Goal: Task Accomplishment & Management: Complete application form

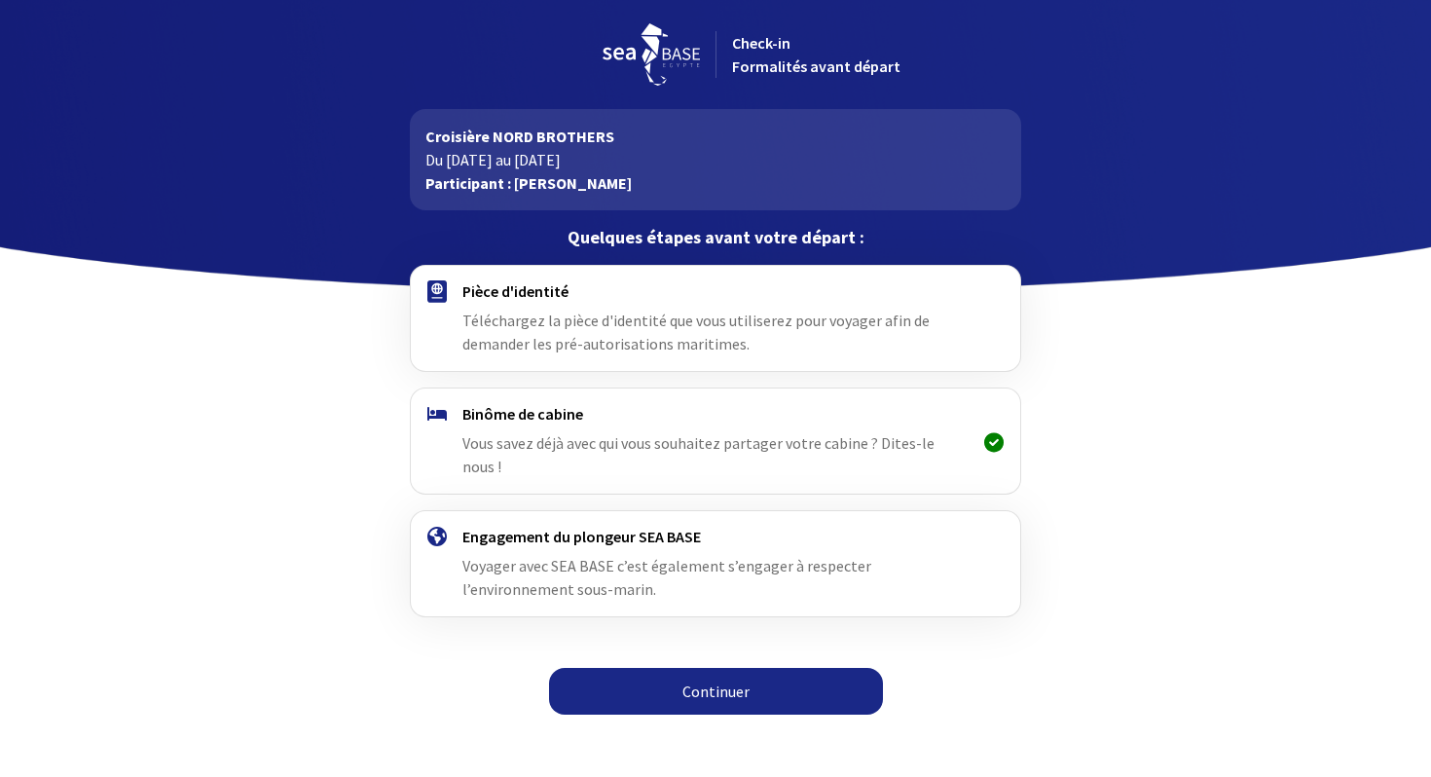
click at [668, 507] on link "Continuer" at bounding box center [716, 691] width 334 height 47
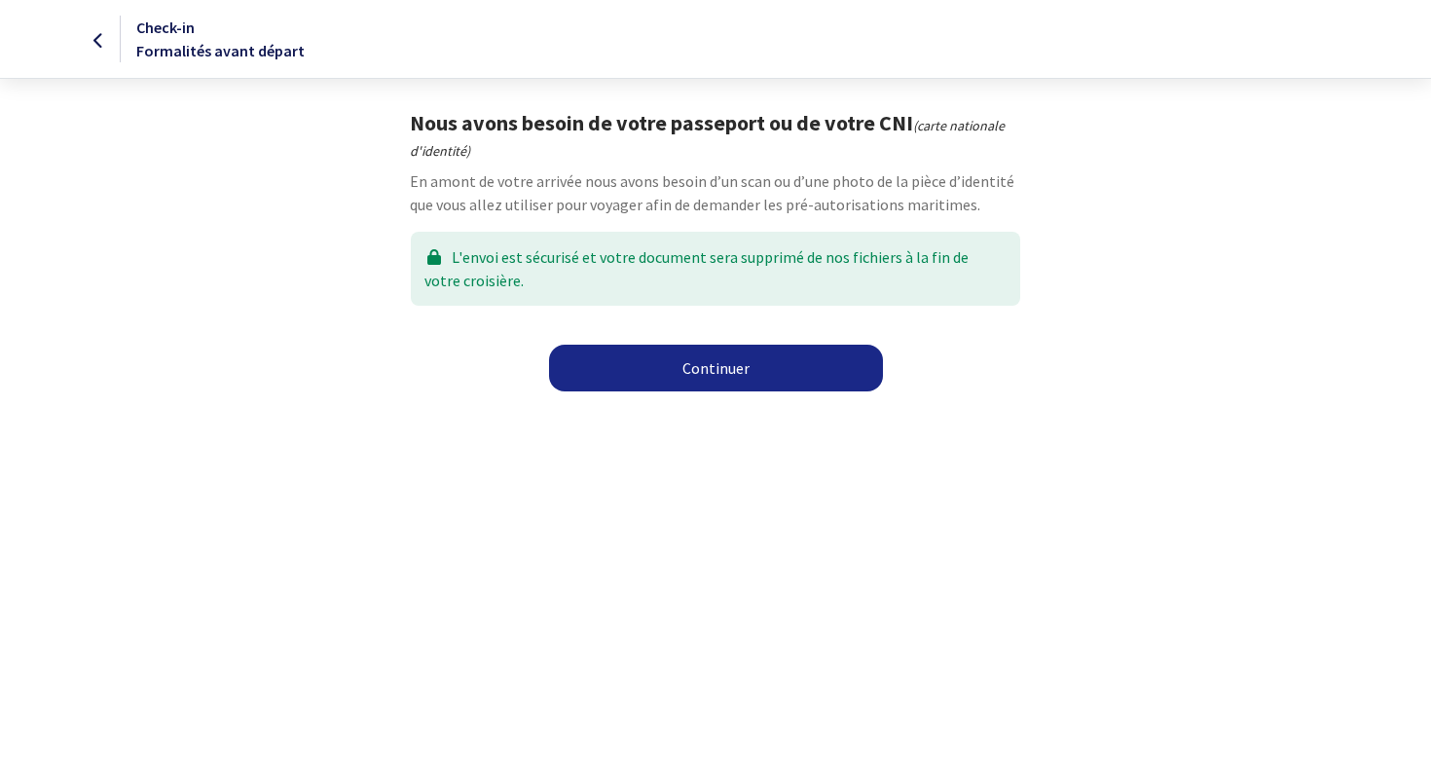
click at [721, 376] on link "Continuer" at bounding box center [716, 368] width 334 height 47
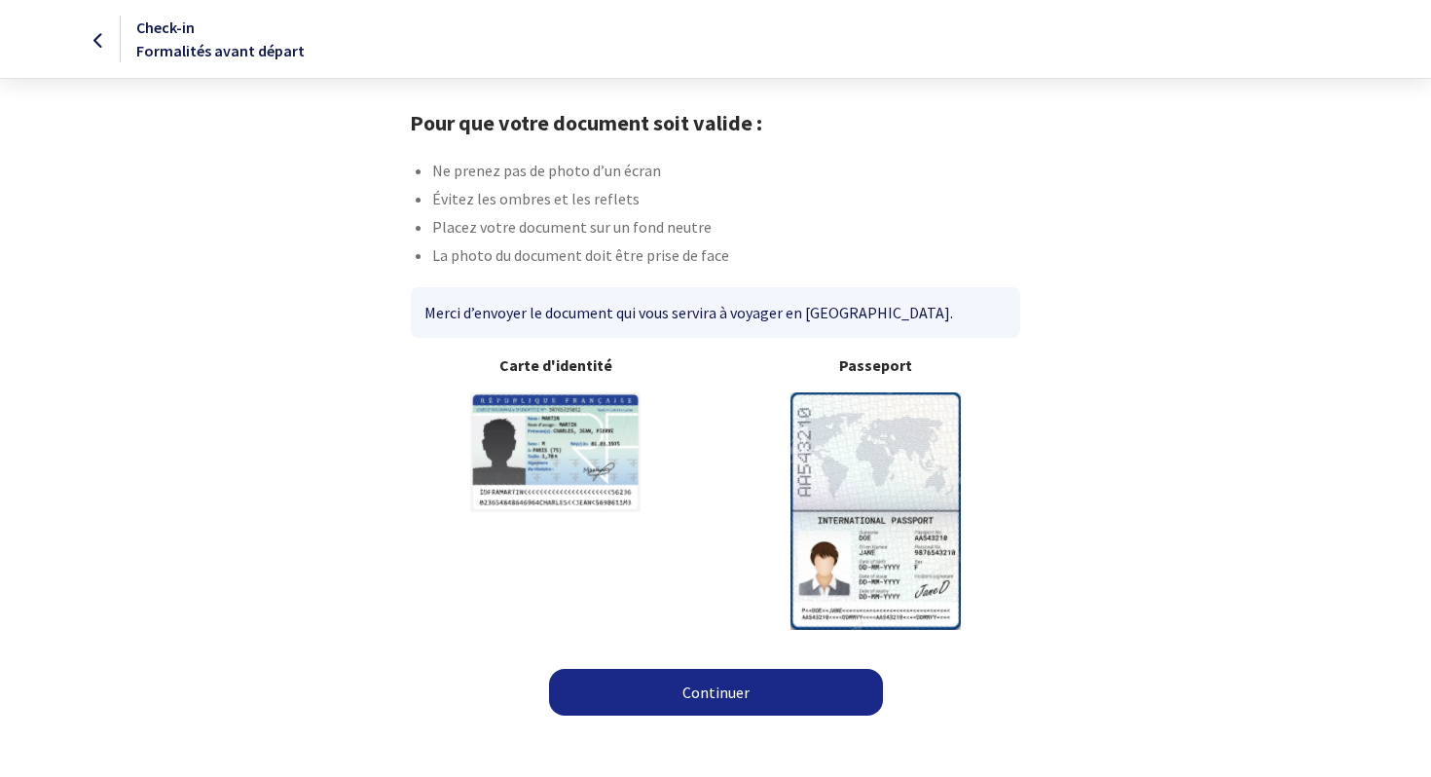
click at [849, 460] on img at bounding box center [875, 510] width 170 height 237
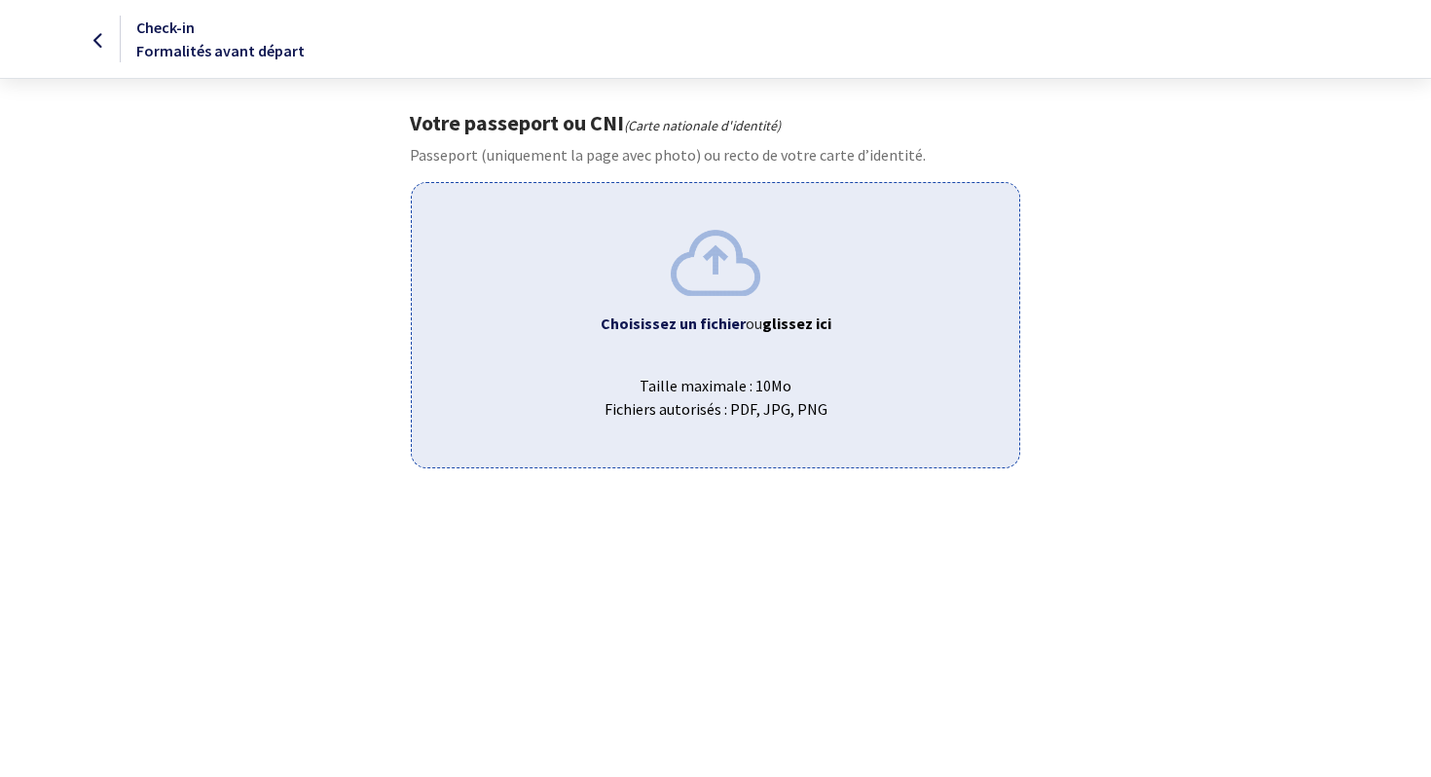
click at [737, 297] on div "Choisissez un fichier ou glissez ici Taille maximale : 10Mo Fichiers autorisés …" at bounding box center [715, 324] width 608 height 285
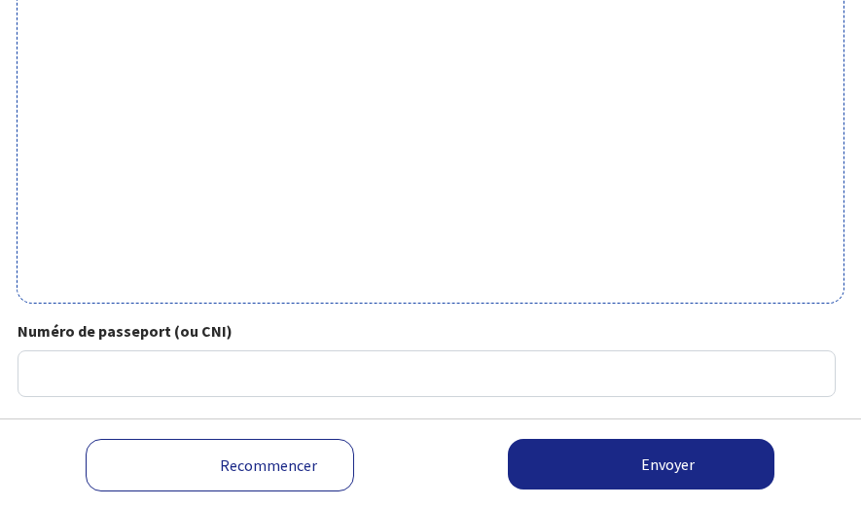
scroll to position [761, 0]
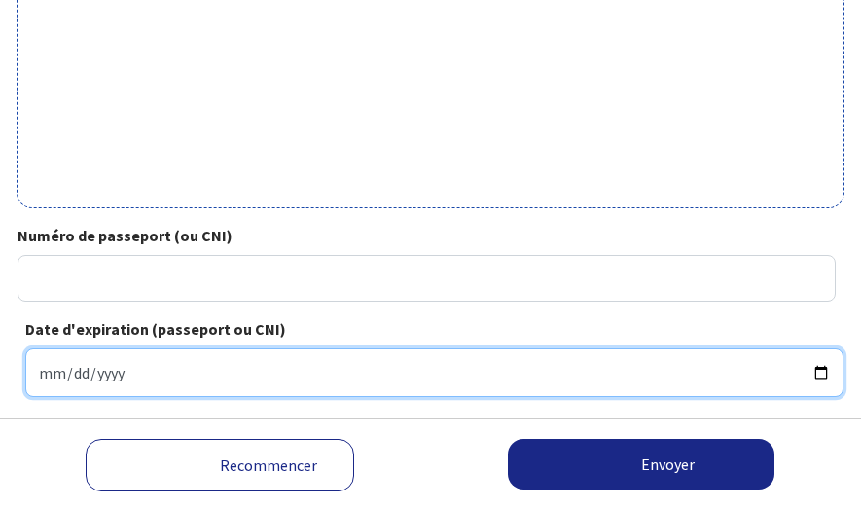
click at [206, 372] on input "Date d'expiration (passeport ou CNI)" at bounding box center [434, 372] width 819 height 49
type input "2030-04-24"
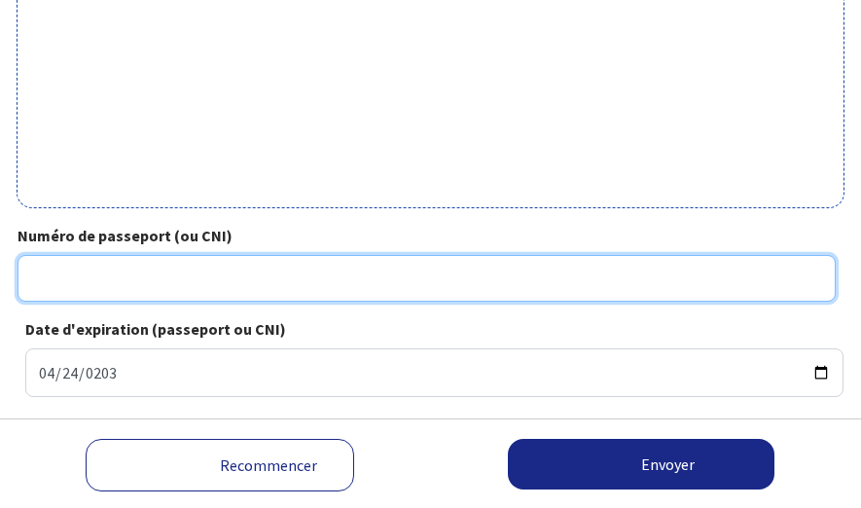
click at [185, 274] on input "Numéro de passeport (ou CNI)" at bounding box center [427, 278] width 819 height 47
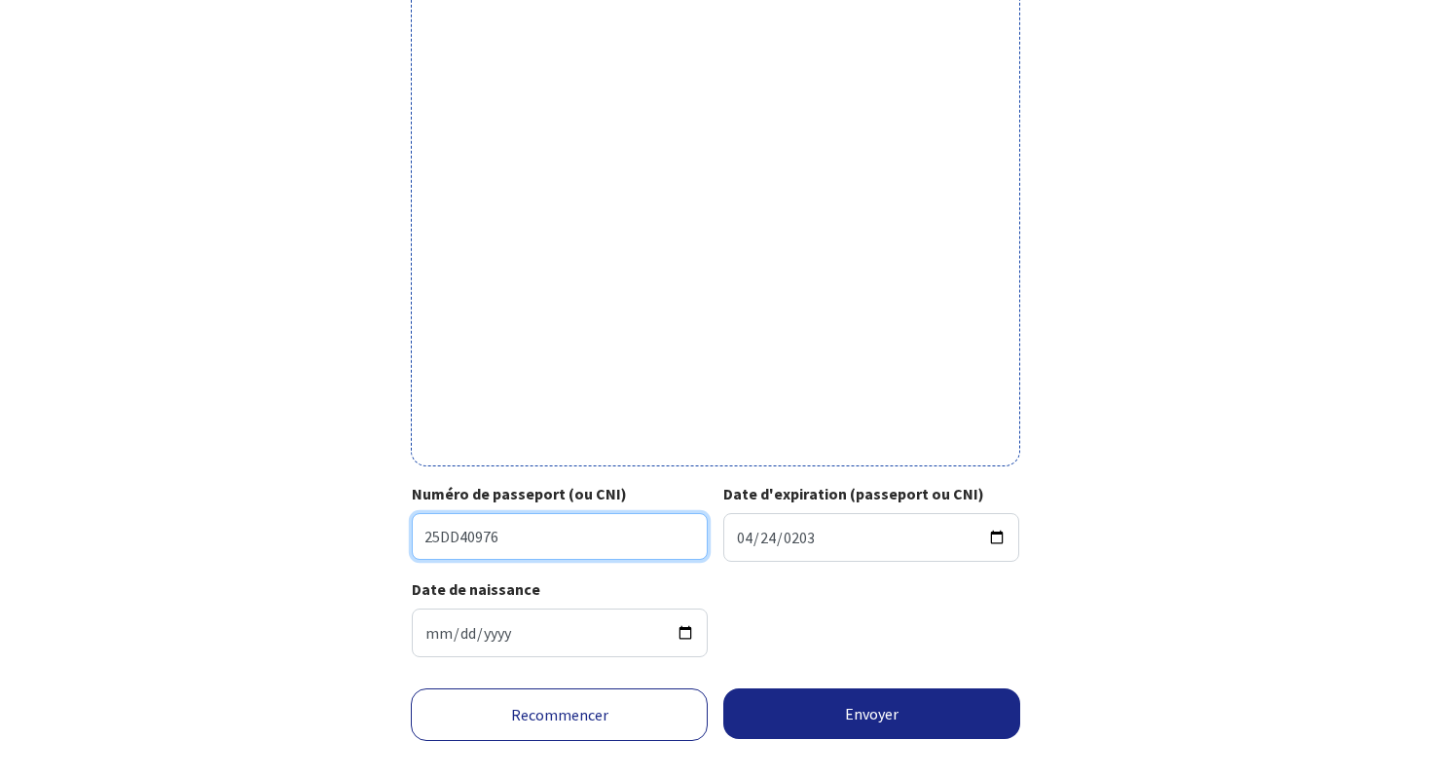
scroll to position [499, 0]
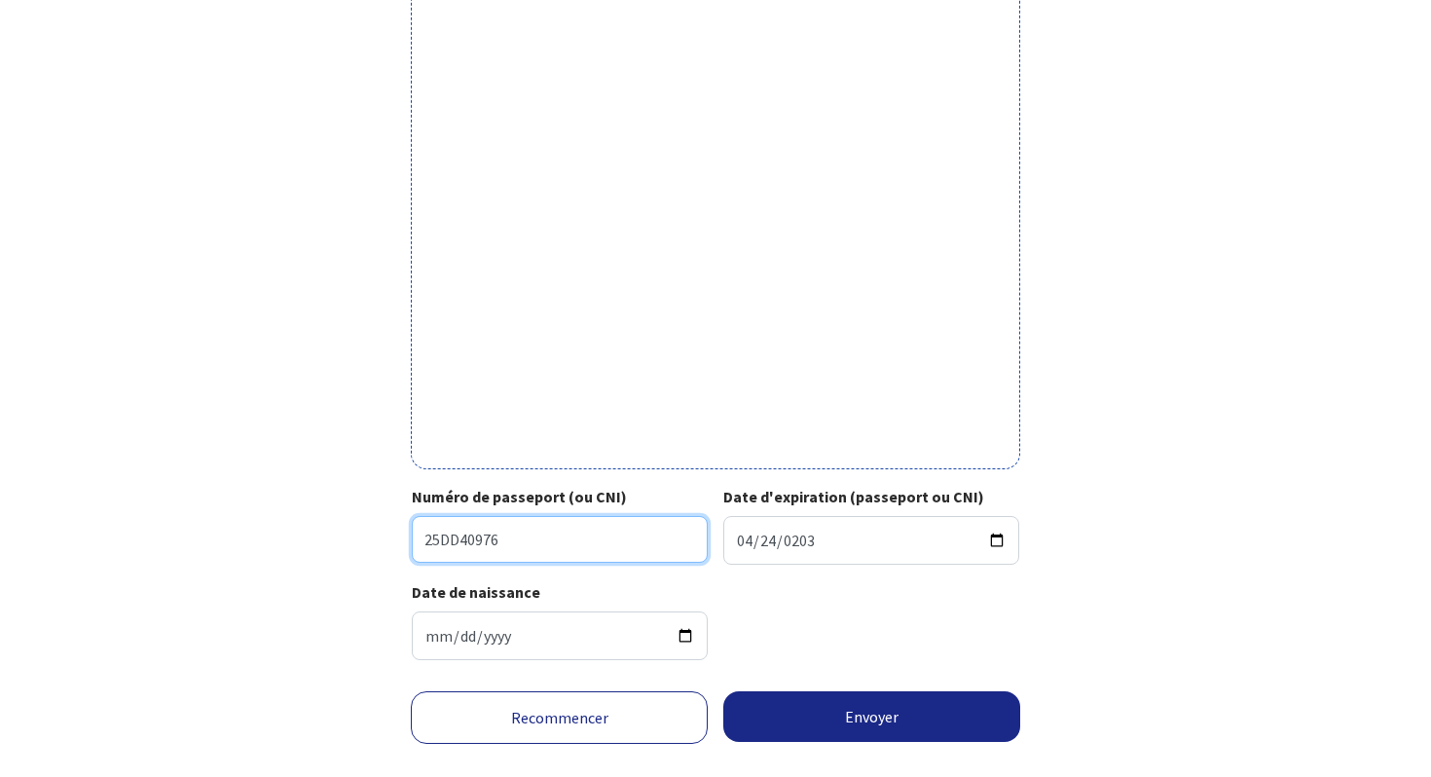
type input "25DD40976"
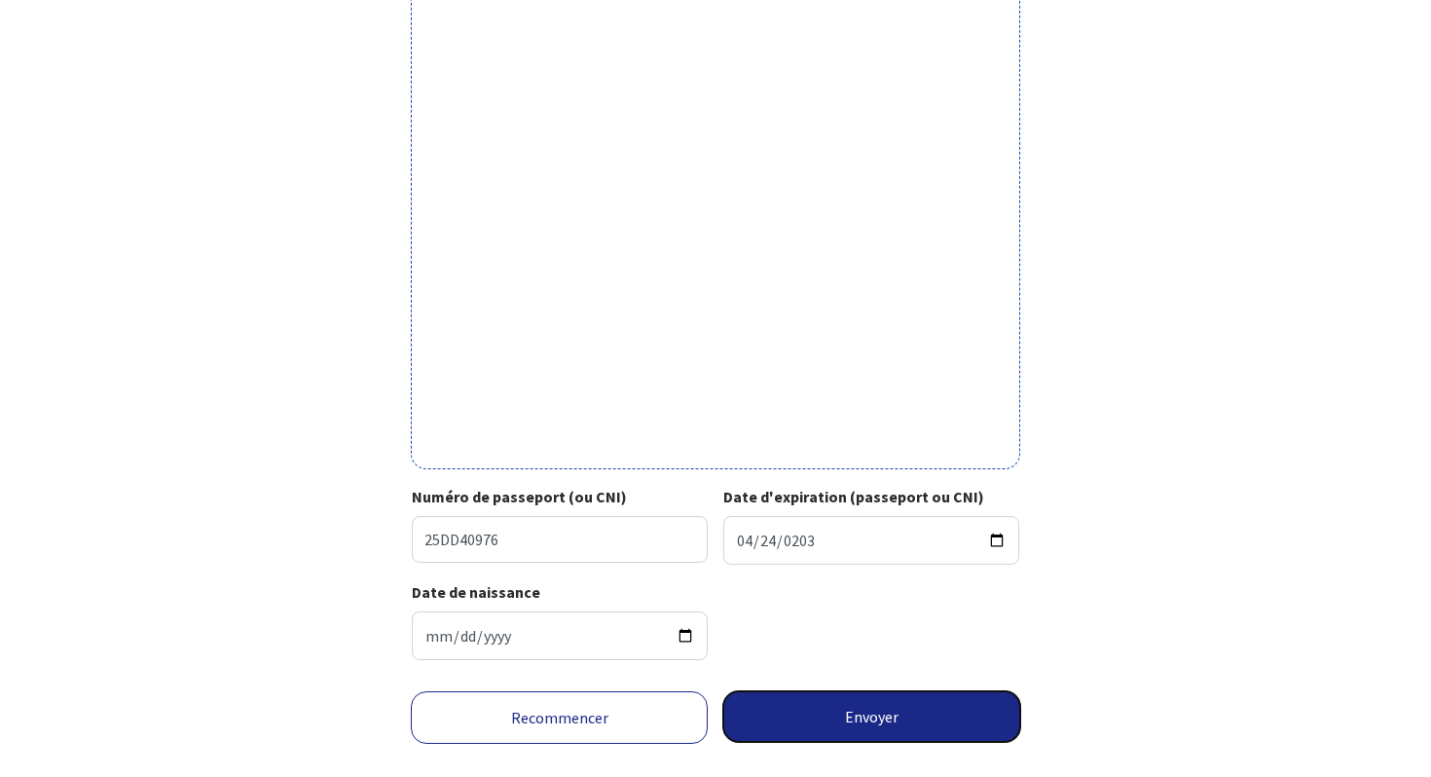
click at [840, 715] on button "Envoyer" at bounding box center [871, 716] width 297 height 51
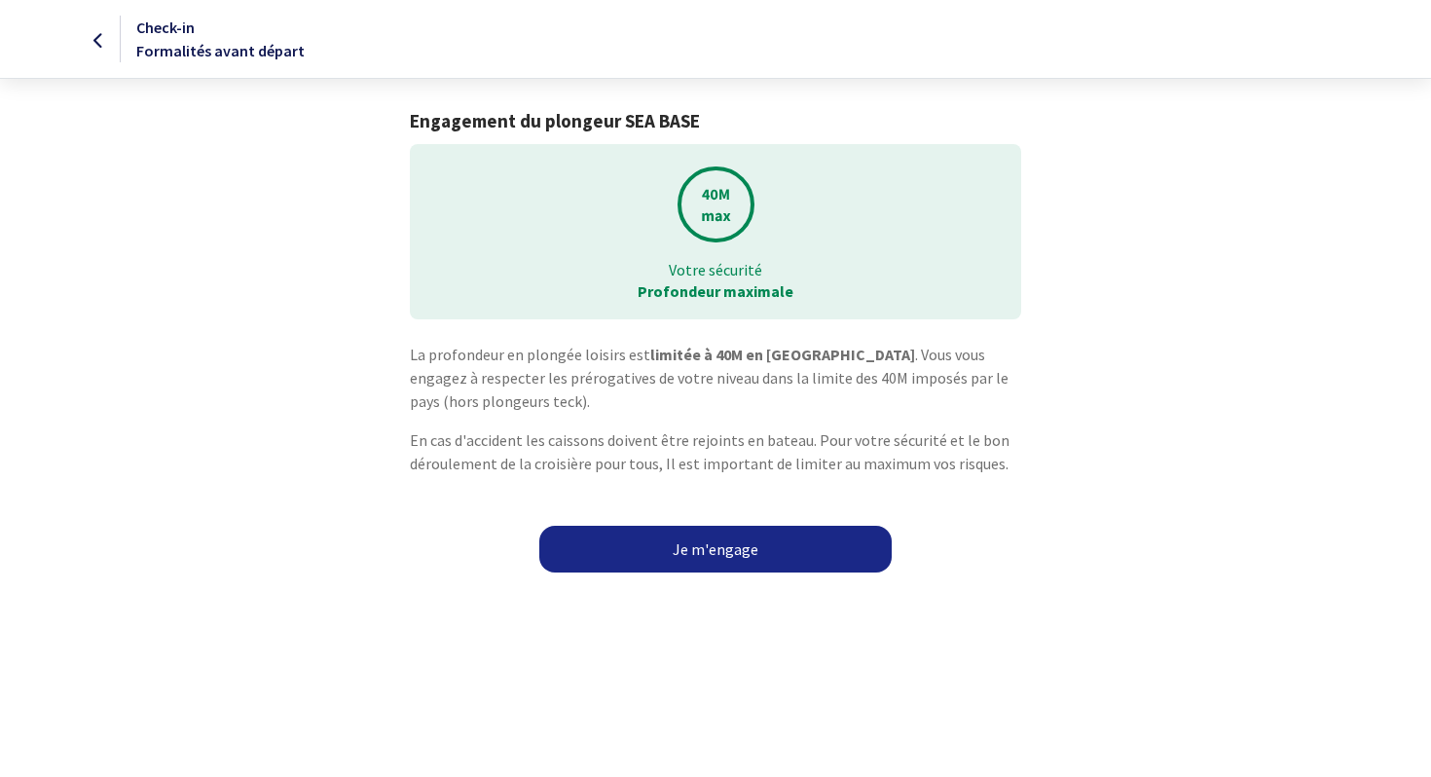
click at [687, 549] on link "Je m'engage" at bounding box center [715, 549] width 352 height 47
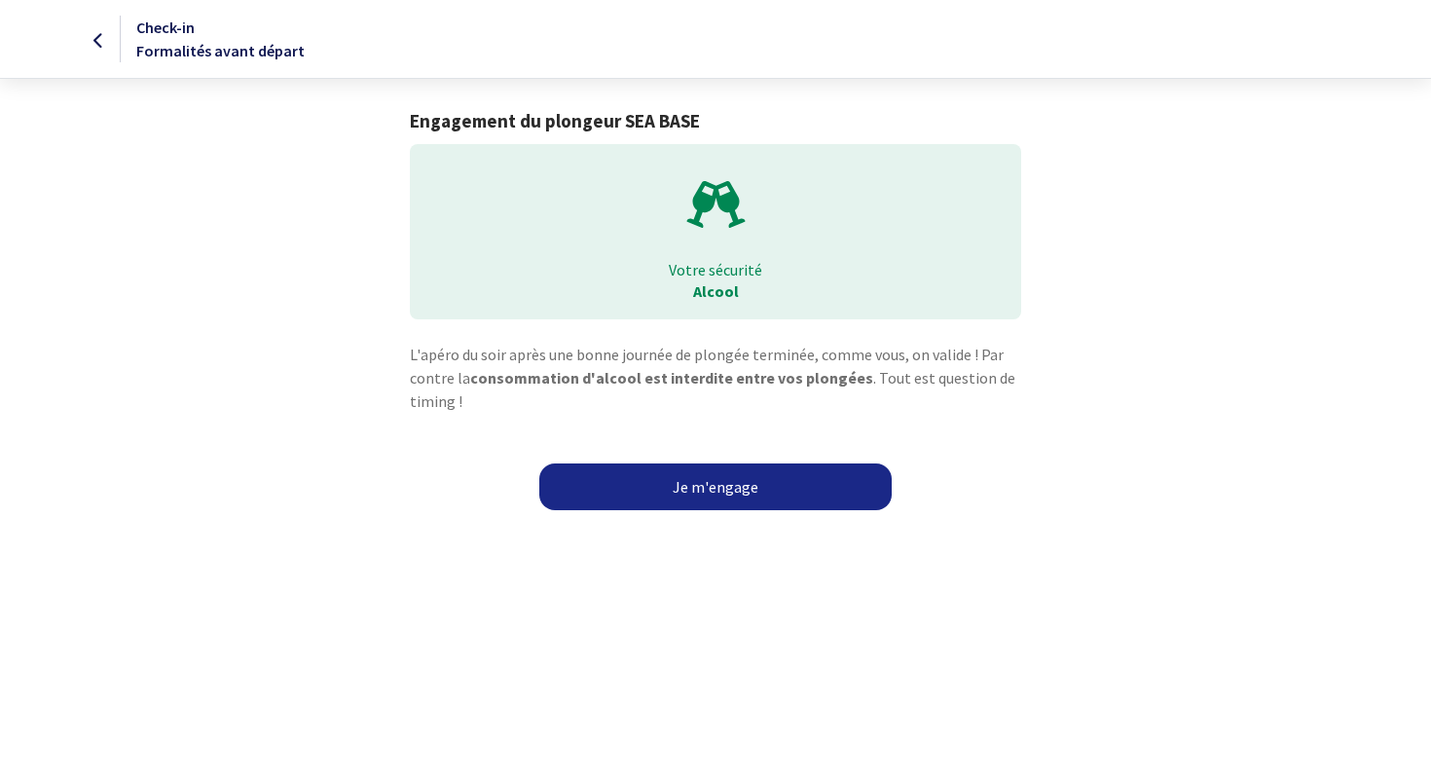
click at [729, 480] on link "Je m'engage" at bounding box center [715, 486] width 352 height 47
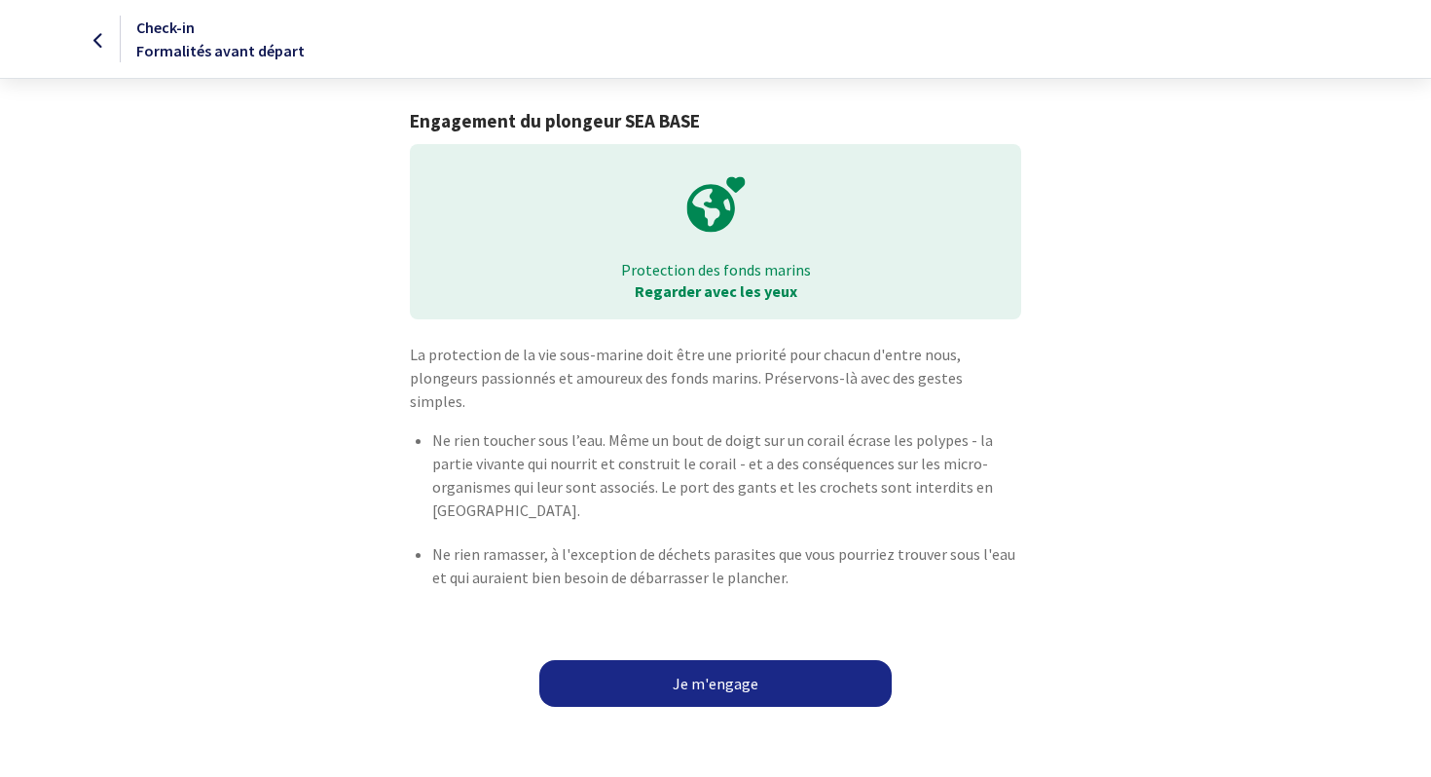
click at [689, 660] on link "Je m'engage" at bounding box center [715, 683] width 352 height 47
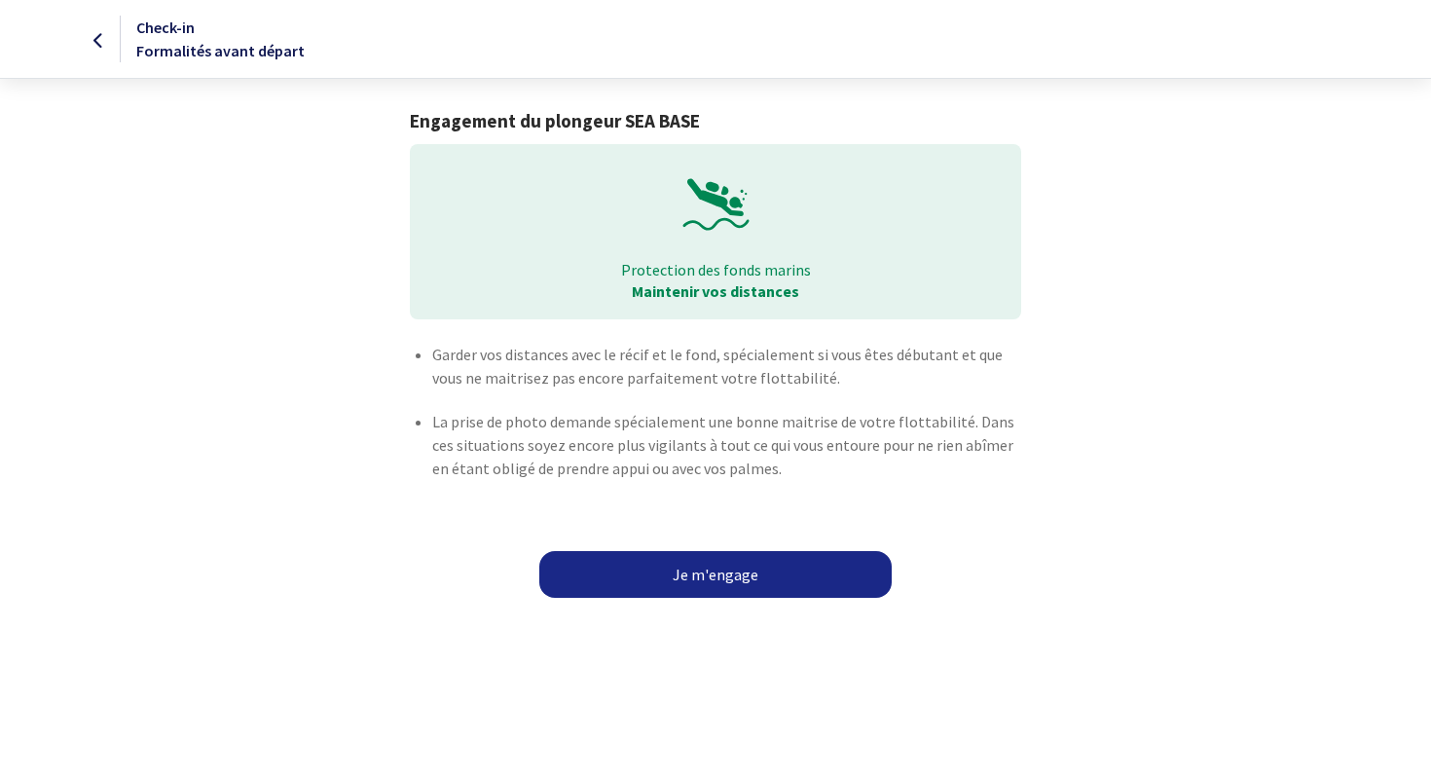
click at [710, 577] on link "Je m'engage" at bounding box center [715, 574] width 352 height 47
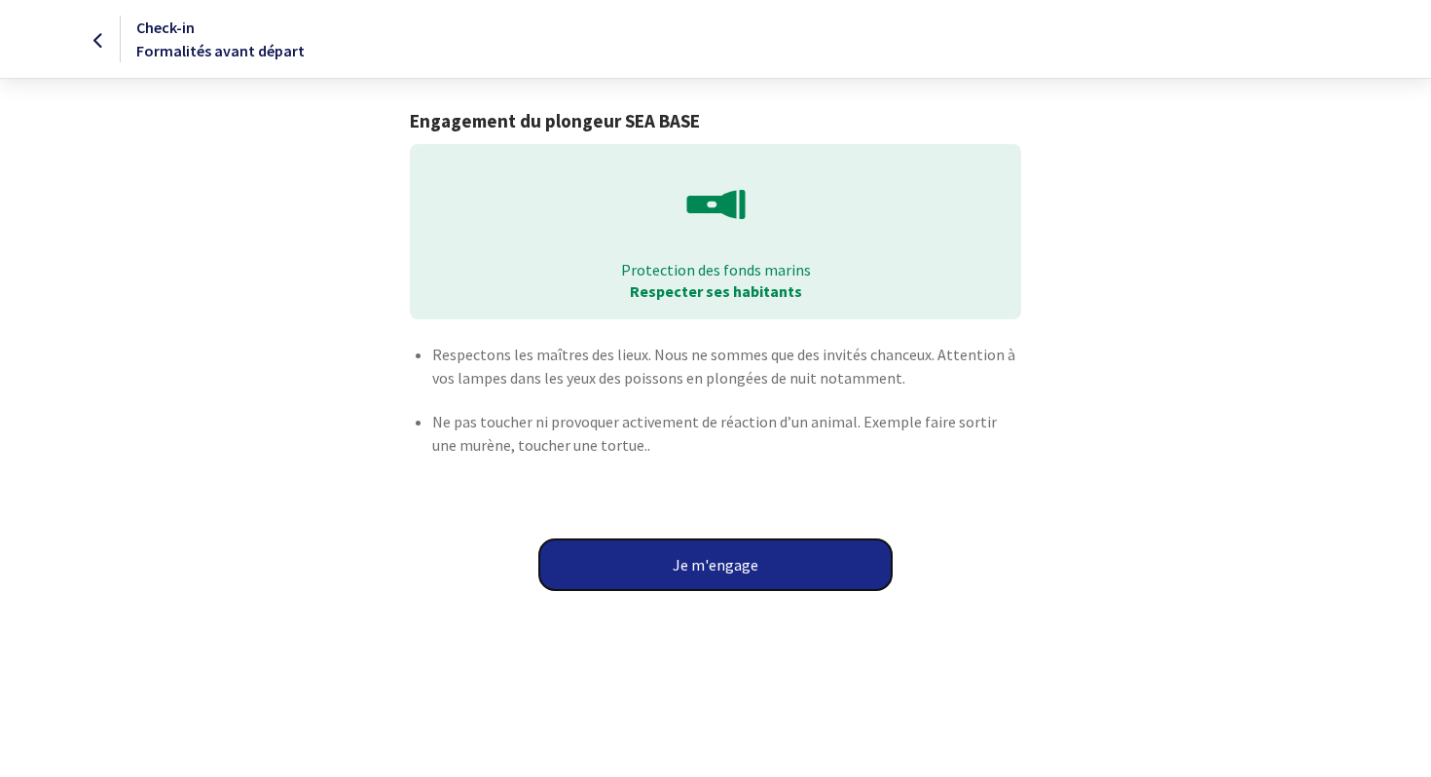
click at [710, 577] on button "Je m'engage" at bounding box center [715, 564] width 352 height 51
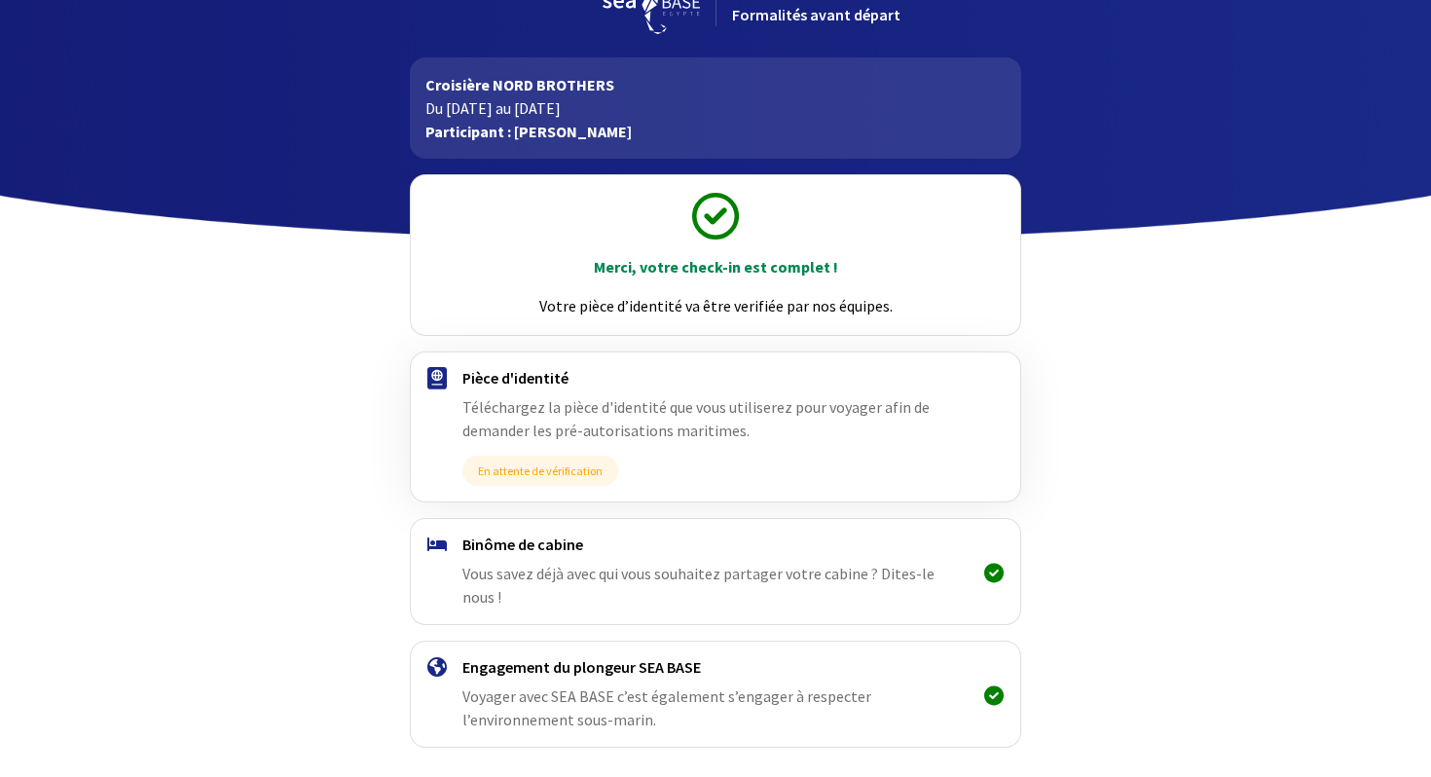
scroll to position [108, 0]
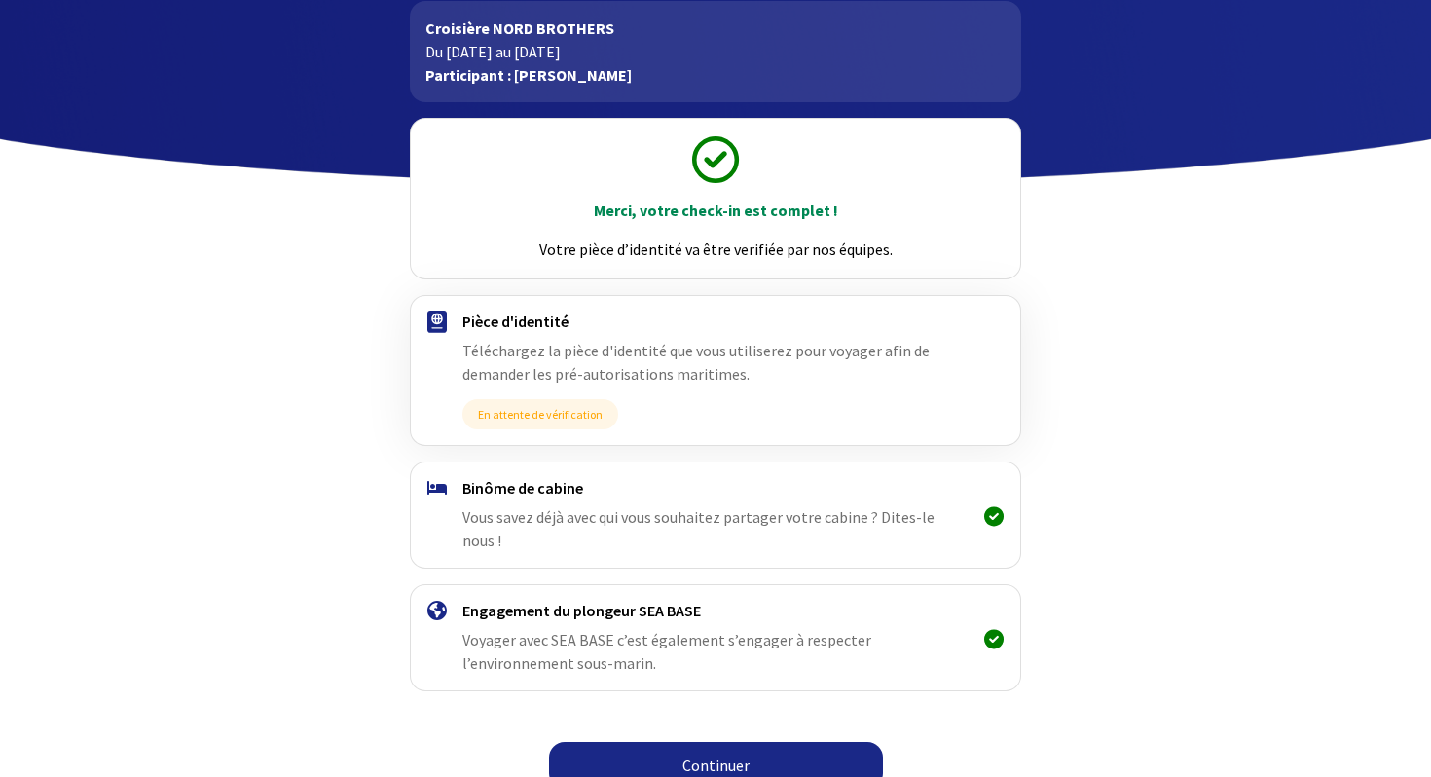
click at [696, 742] on link "Continuer" at bounding box center [716, 765] width 334 height 47
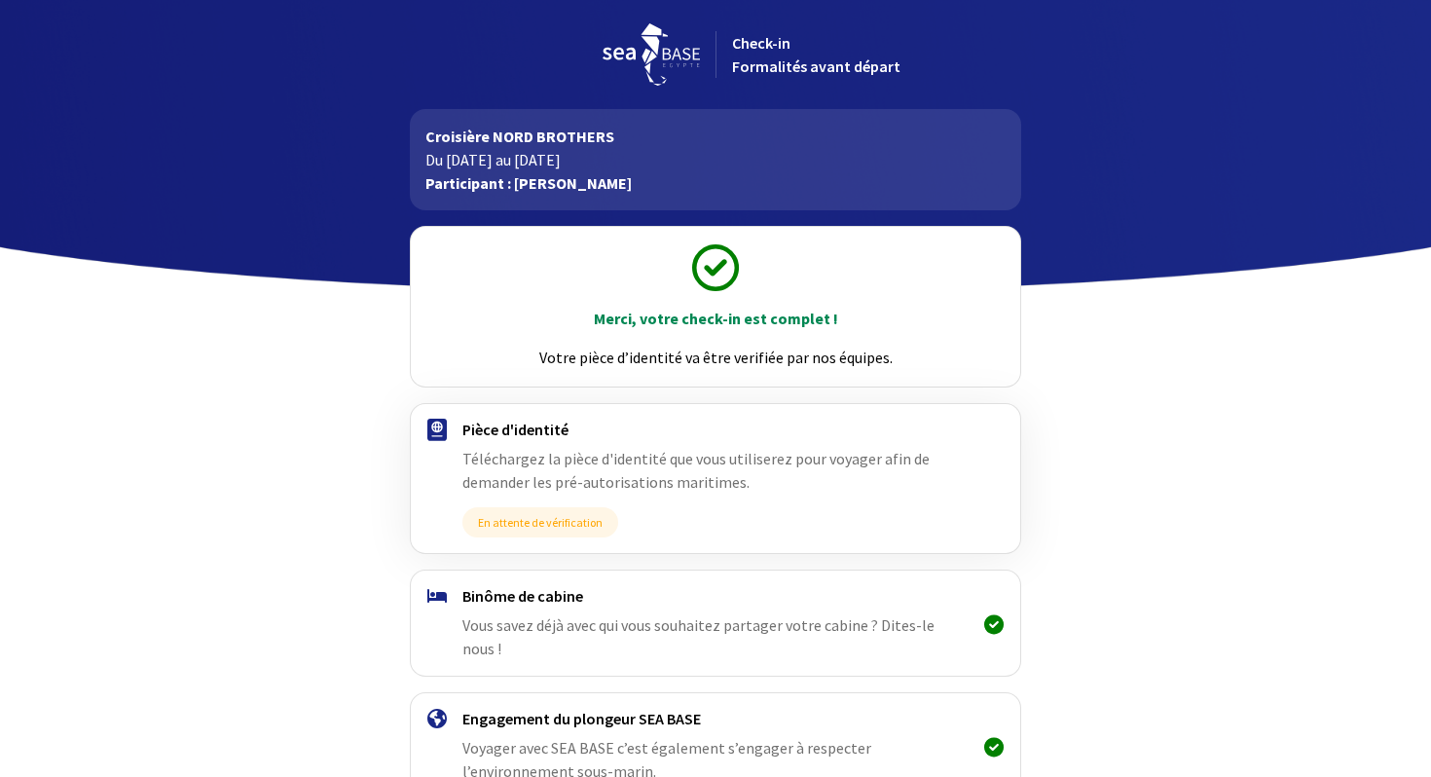
scroll to position [108, 0]
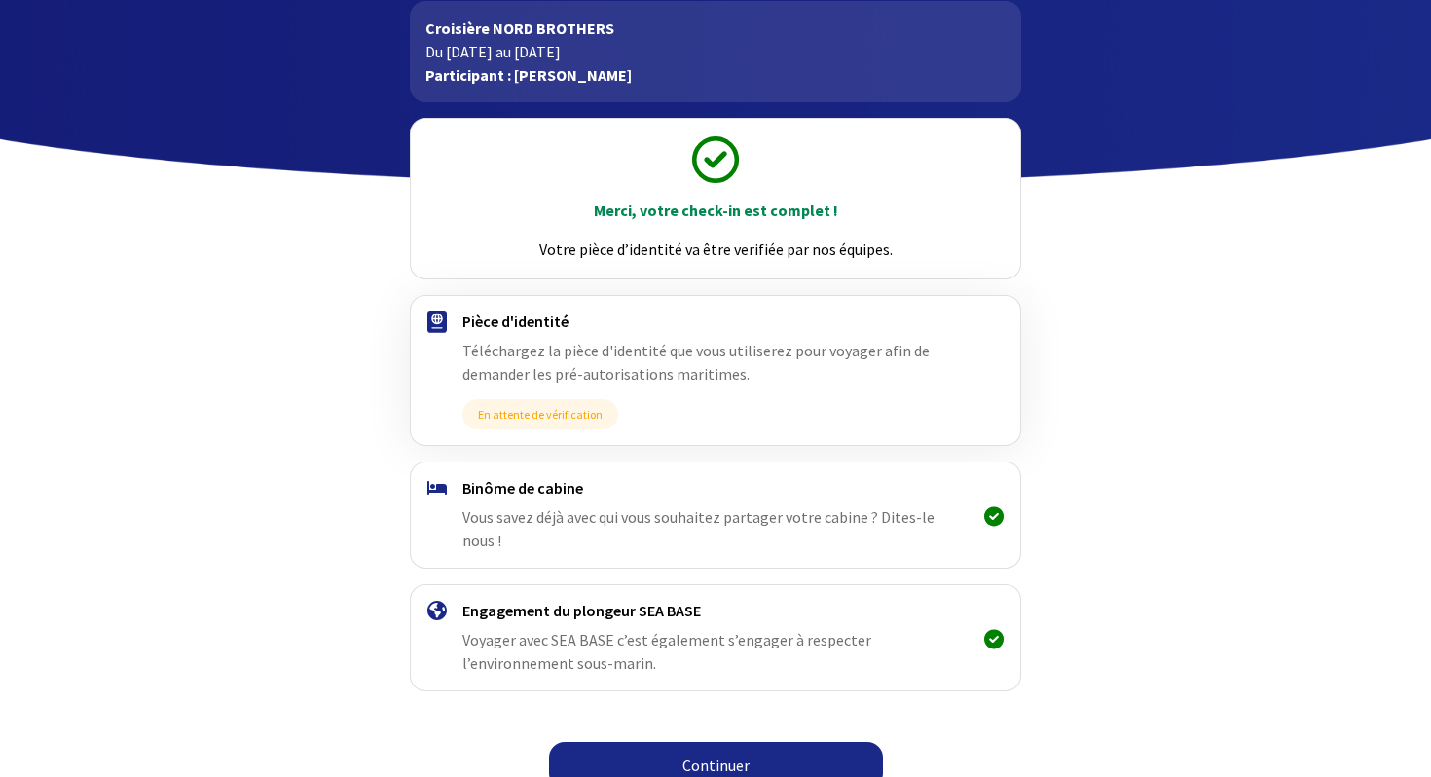
click at [702, 744] on link "Continuer" at bounding box center [716, 765] width 334 height 47
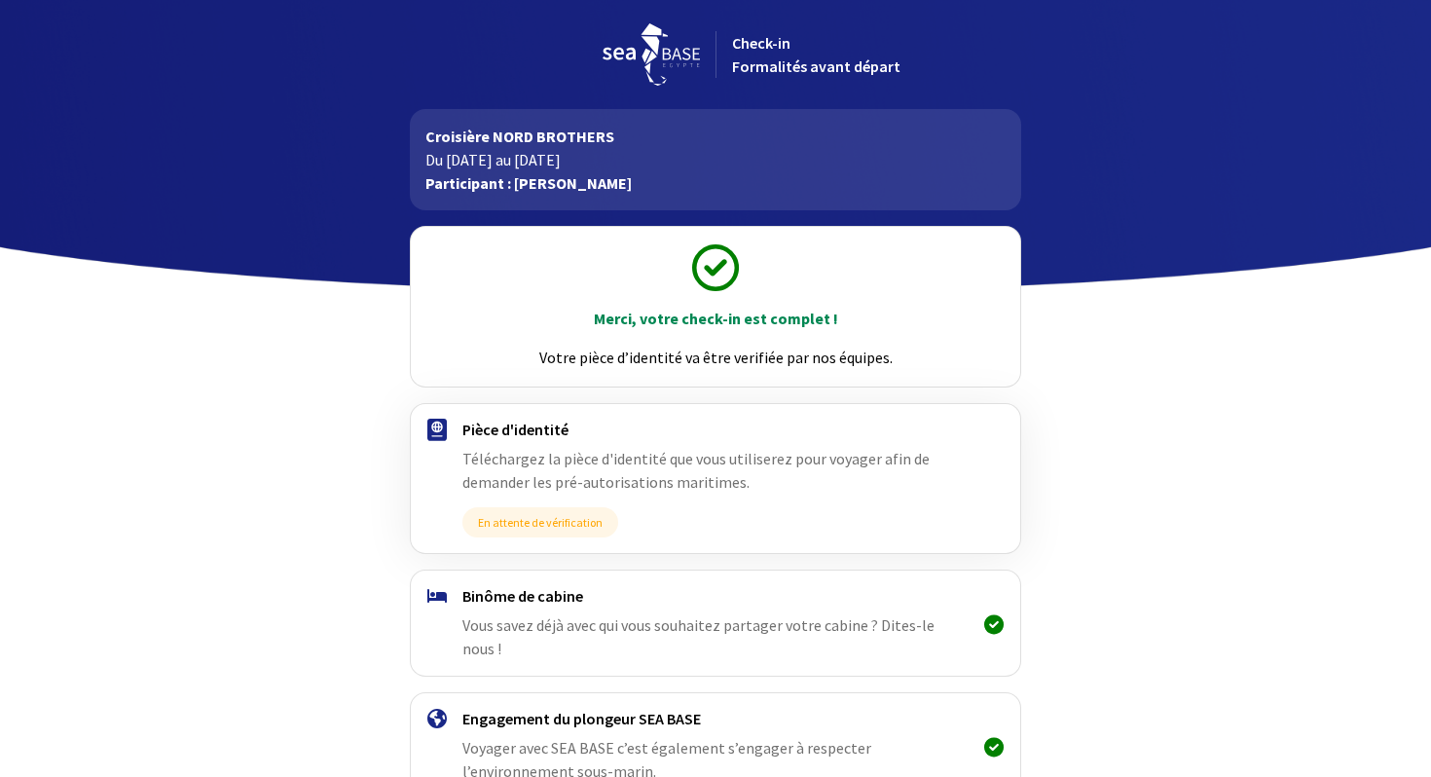
scroll to position [108, 0]
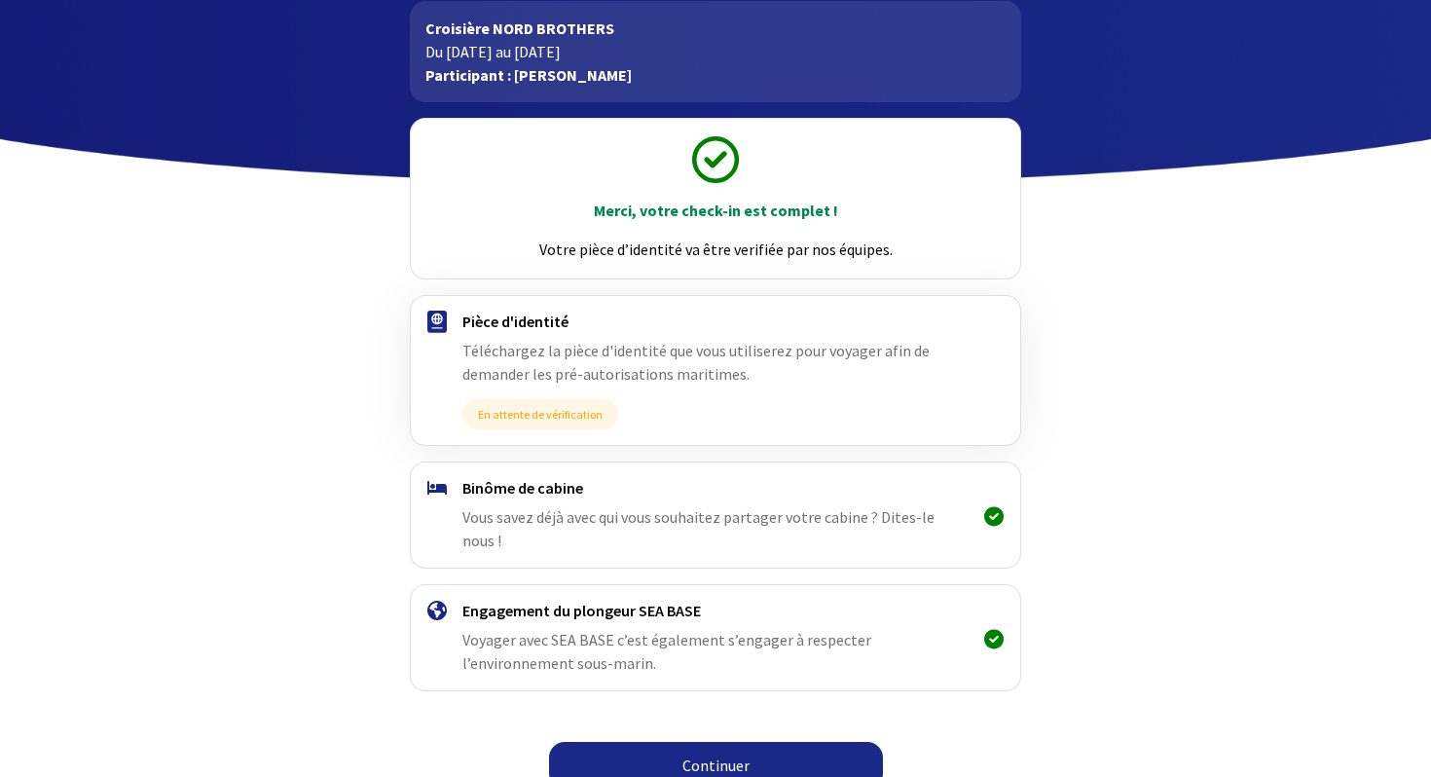
click at [711, 742] on link "Continuer" at bounding box center [716, 765] width 334 height 47
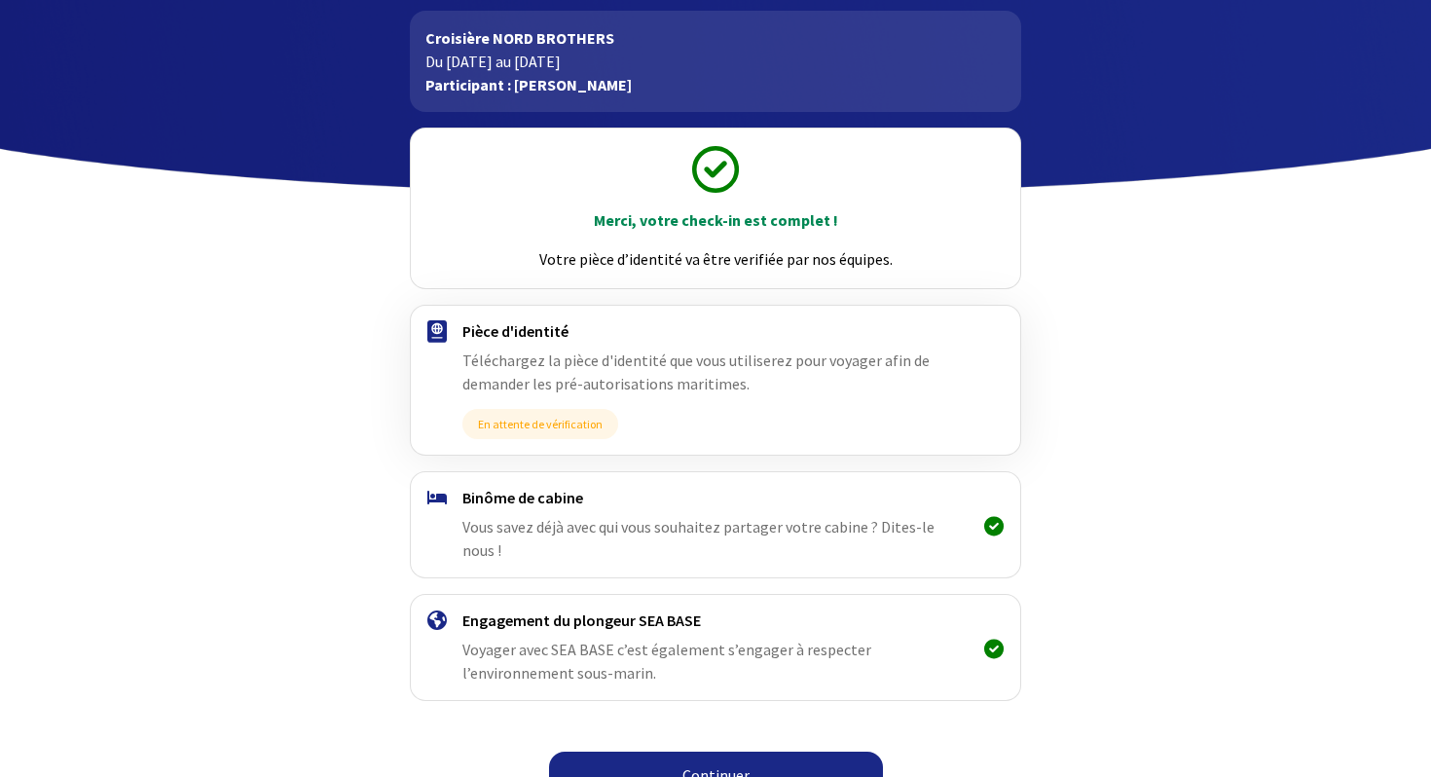
scroll to position [108, 0]
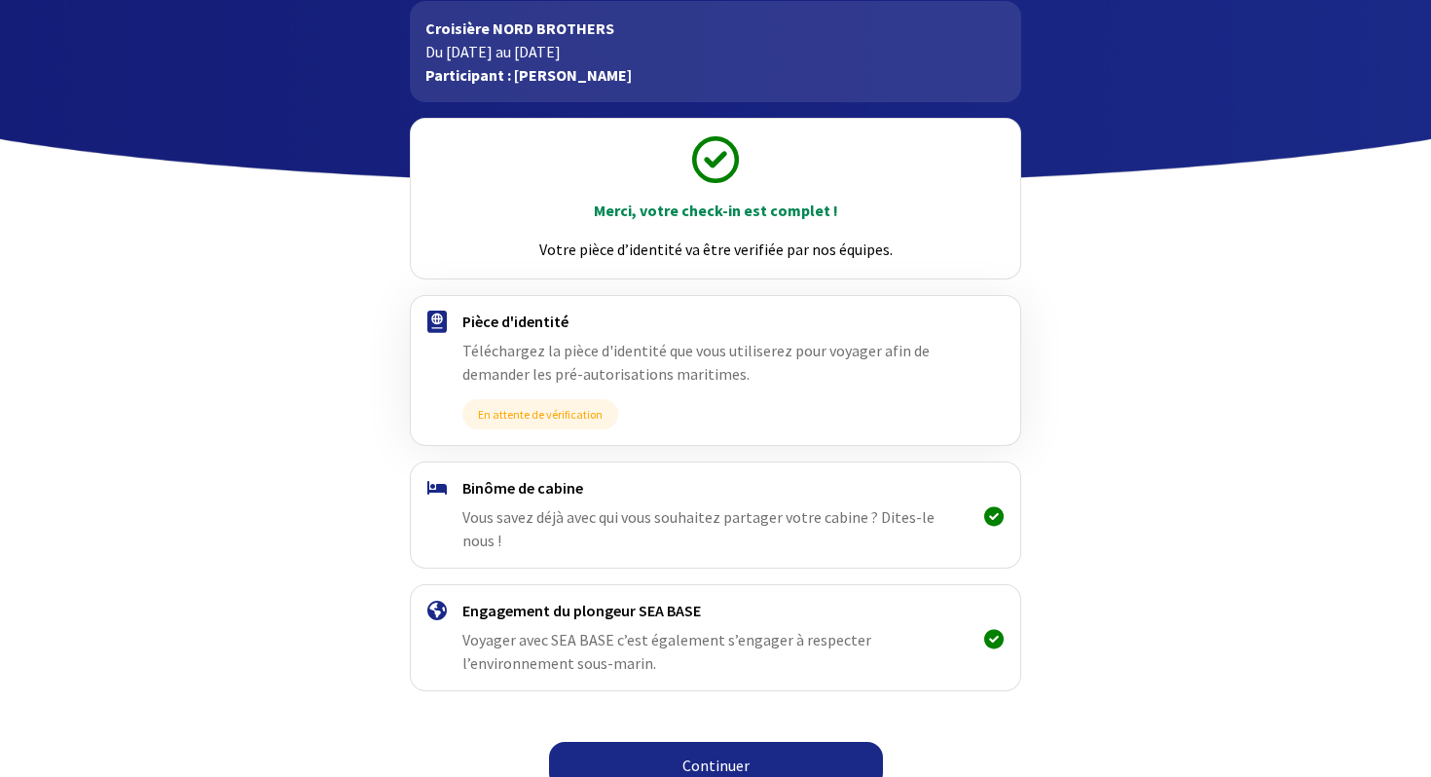
click at [711, 742] on link "Continuer" at bounding box center [716, 765] width 334 height 47
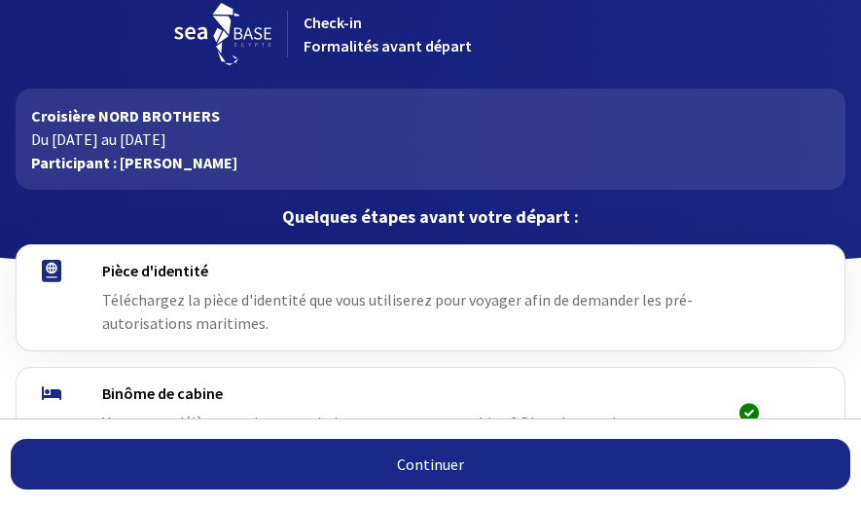
scroll to position [78, 0]
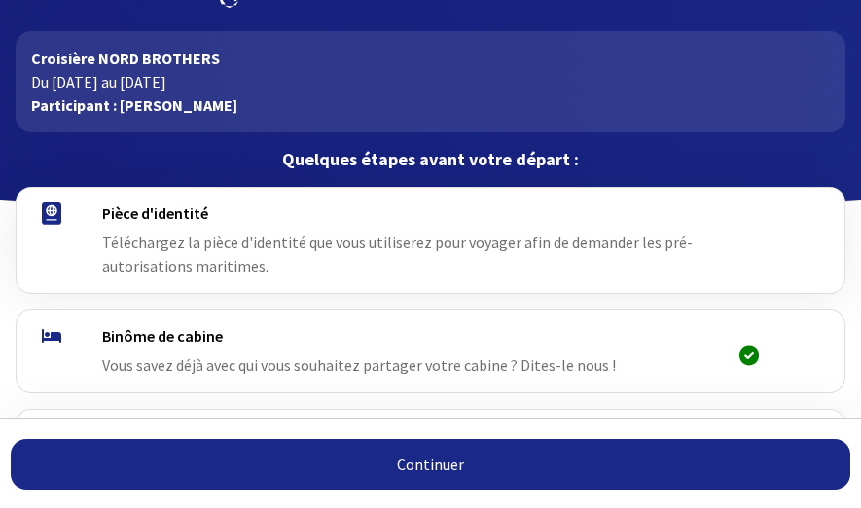
click at [137, 448] on link "Continuer" at bounding box center [431, 464] width 840 height 51
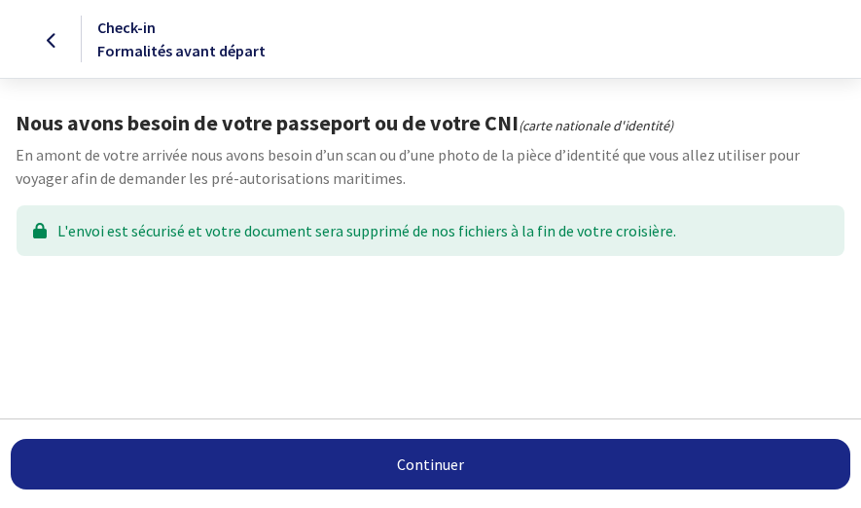
click at [287, 462] on link "Continuer" at bounding box center [431, 464] width 840 height 51
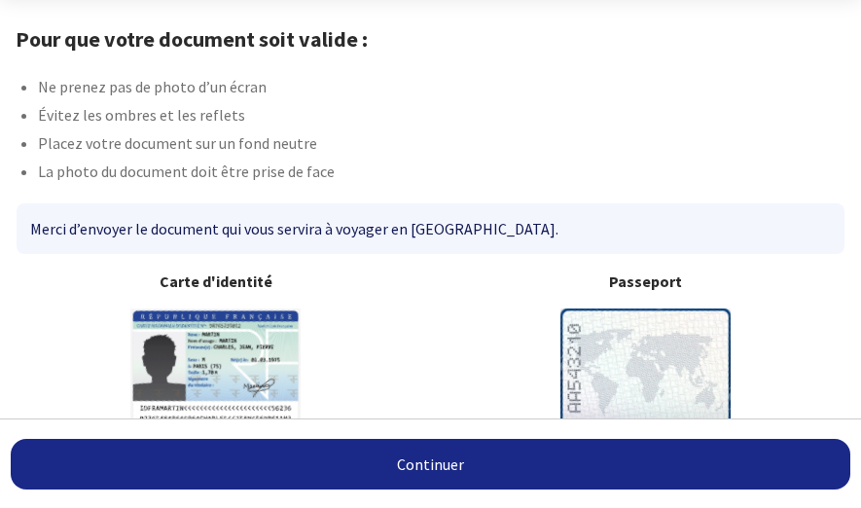
scroll to position [122, 0]
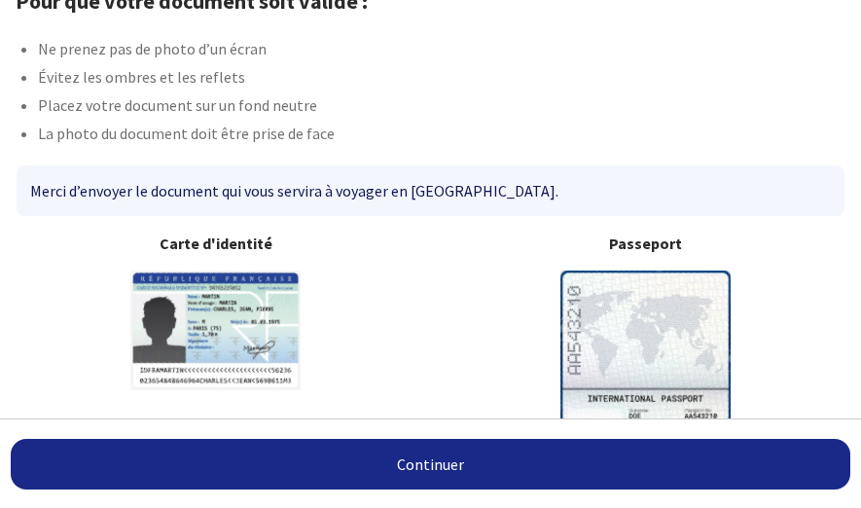
click at [609, 331] on img at bounding box center [646, 389] width 170 height 237
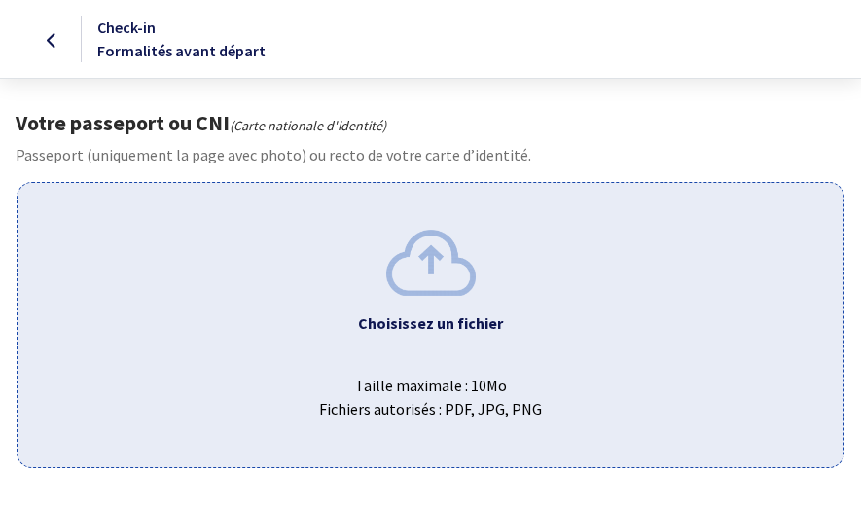
click at [356, 413] on span "Taille maximale : 10Mo Fichiers autorisés : PDF, JPG, PNG" at bounding box center [430, 389] width 795 height 62
click at [469, 258] on img at bounding box center [431, 262] width 90 height 65
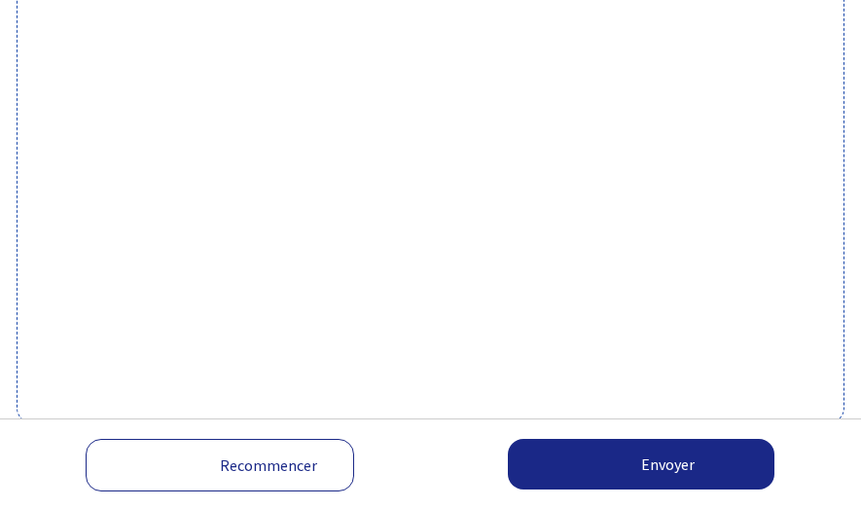
scroll to position [761, 0]
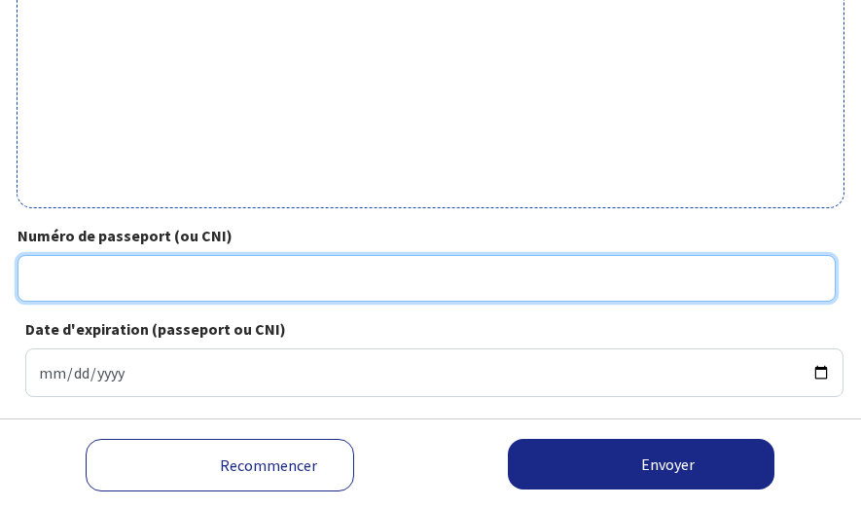
click at [124, 264] on input "Numéro de passeport (ou CNI)" at bounding box center [427, 278] width 819 height 47
type input "22EI99741"
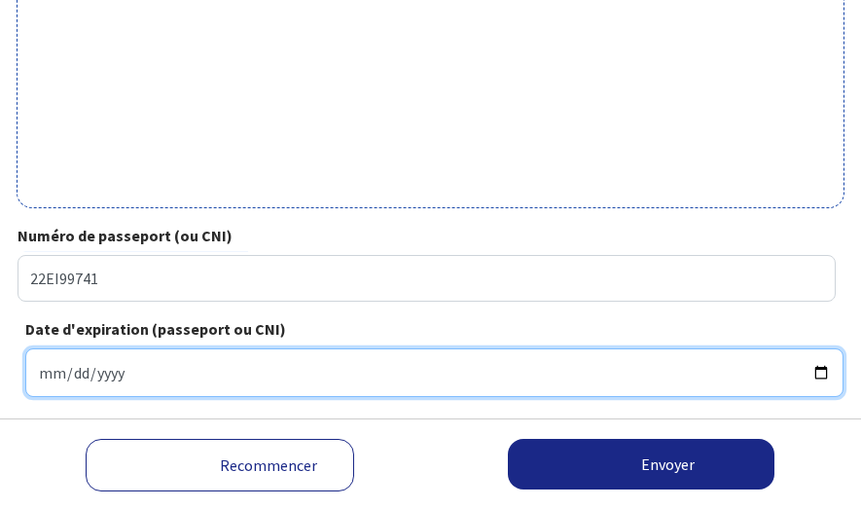
click at [44, 370] on input "Date d'expiration (passeport ou CNI)" at bounding box center [434, 372] width 819 height 49
type input "2032-08-02"
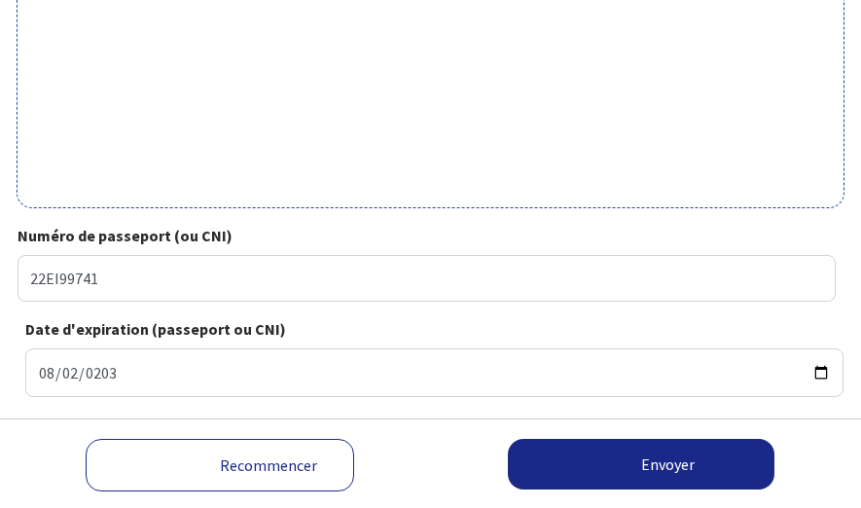
click at [327, 323] on div "Date d'expiration (passeport ou CNI) 2032-08-02" at bounding box center [431, 357] width 826 height 80
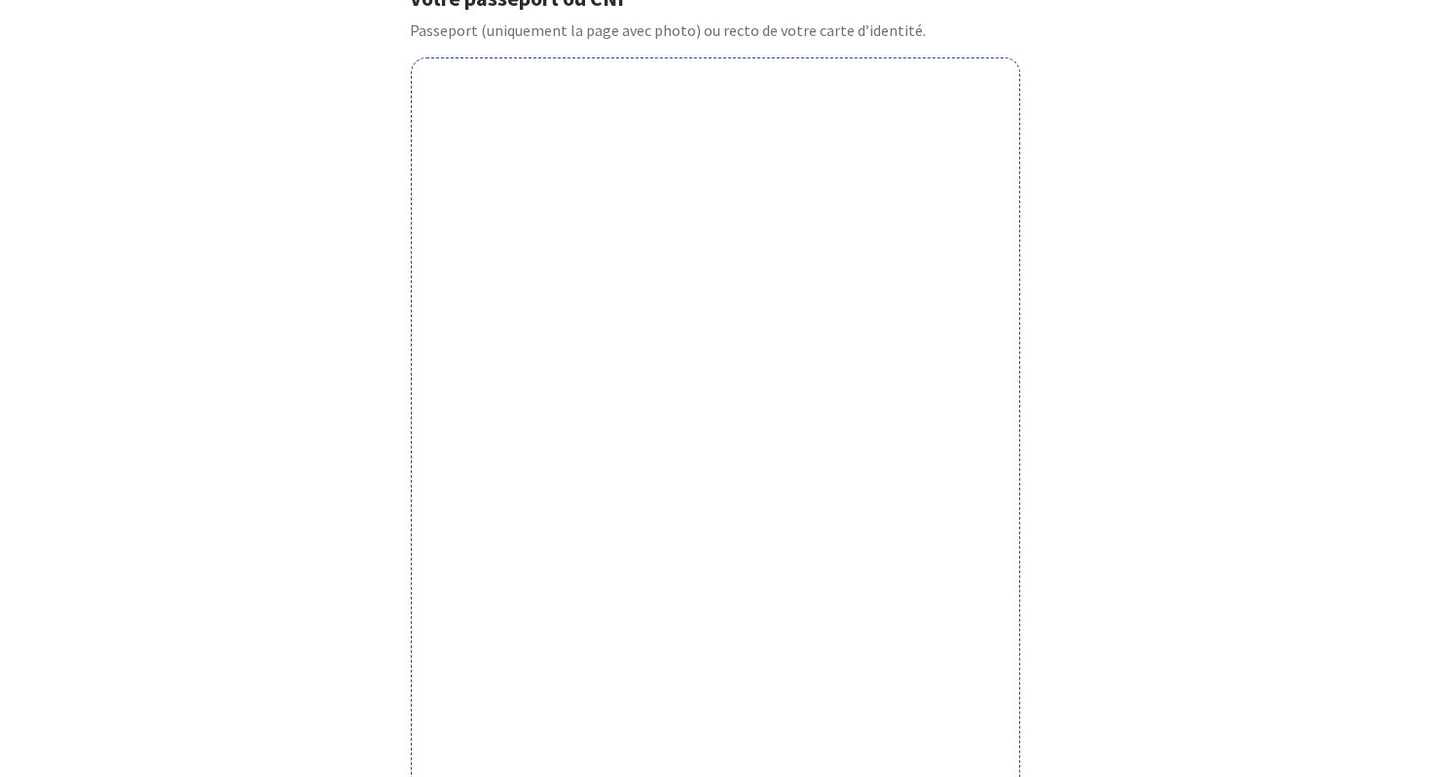
scroll to position [537, 0]
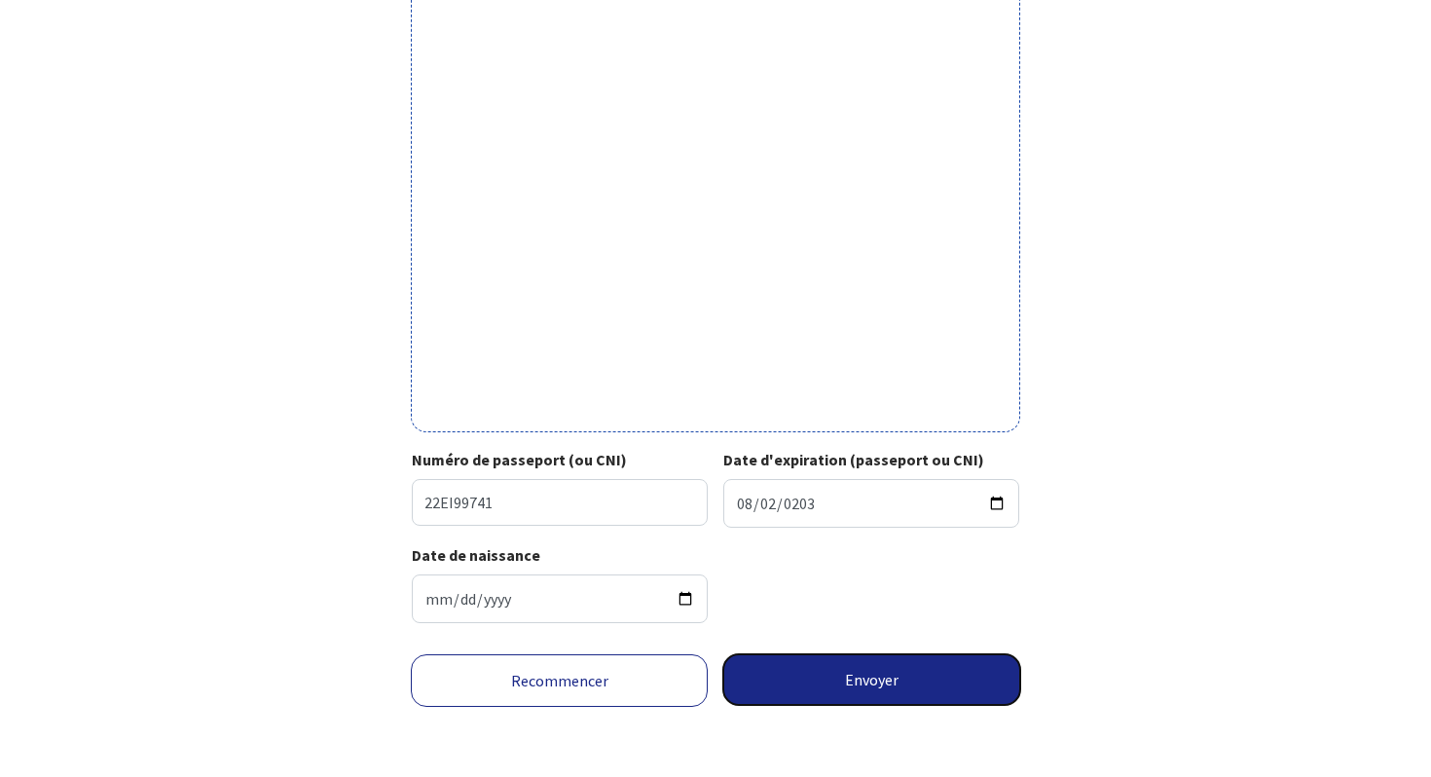
click at [821, 507] on button "Envoyer" at bounding box center [871, 679] width 297 height 51
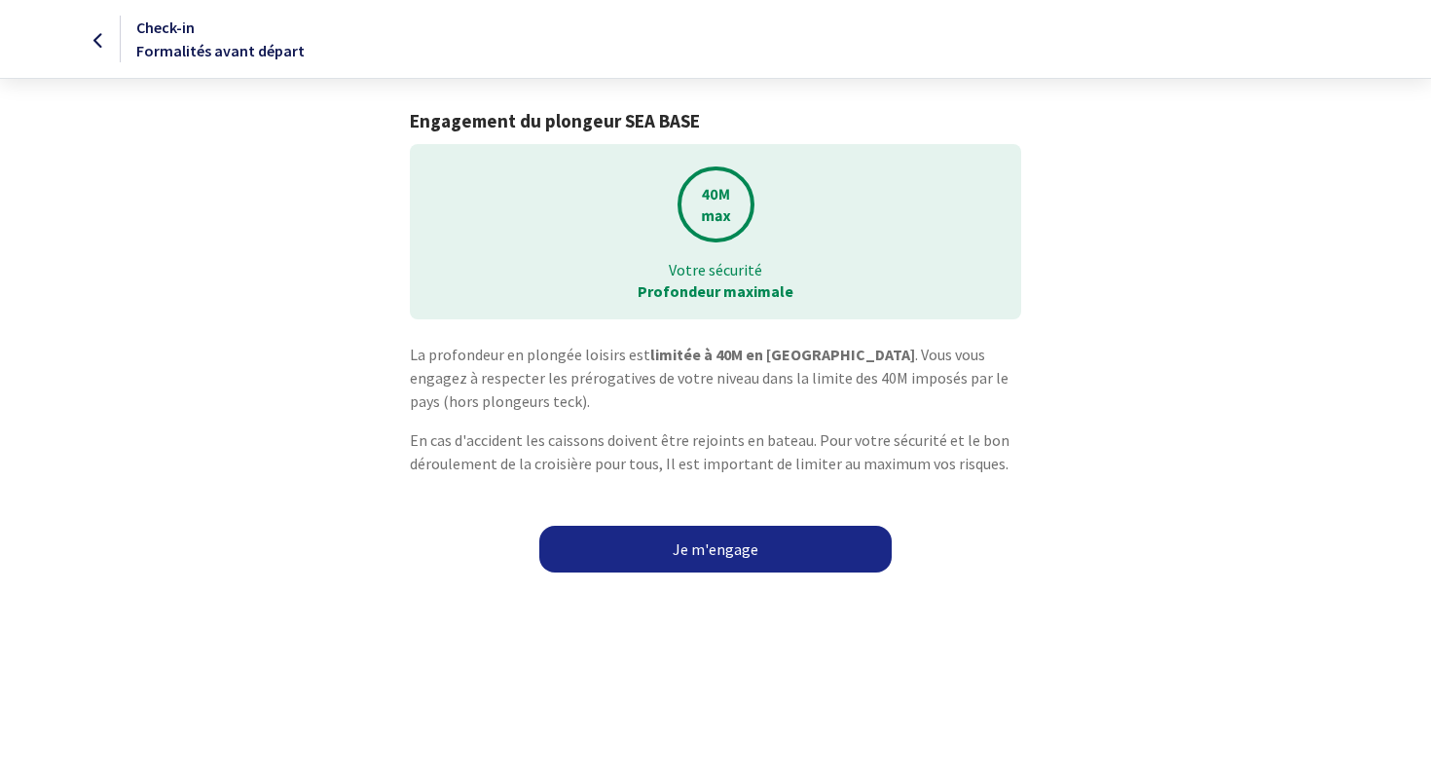
click at [863, 543] on link "Je m'engage" at bounding box center [715, 549] width 352 height 47
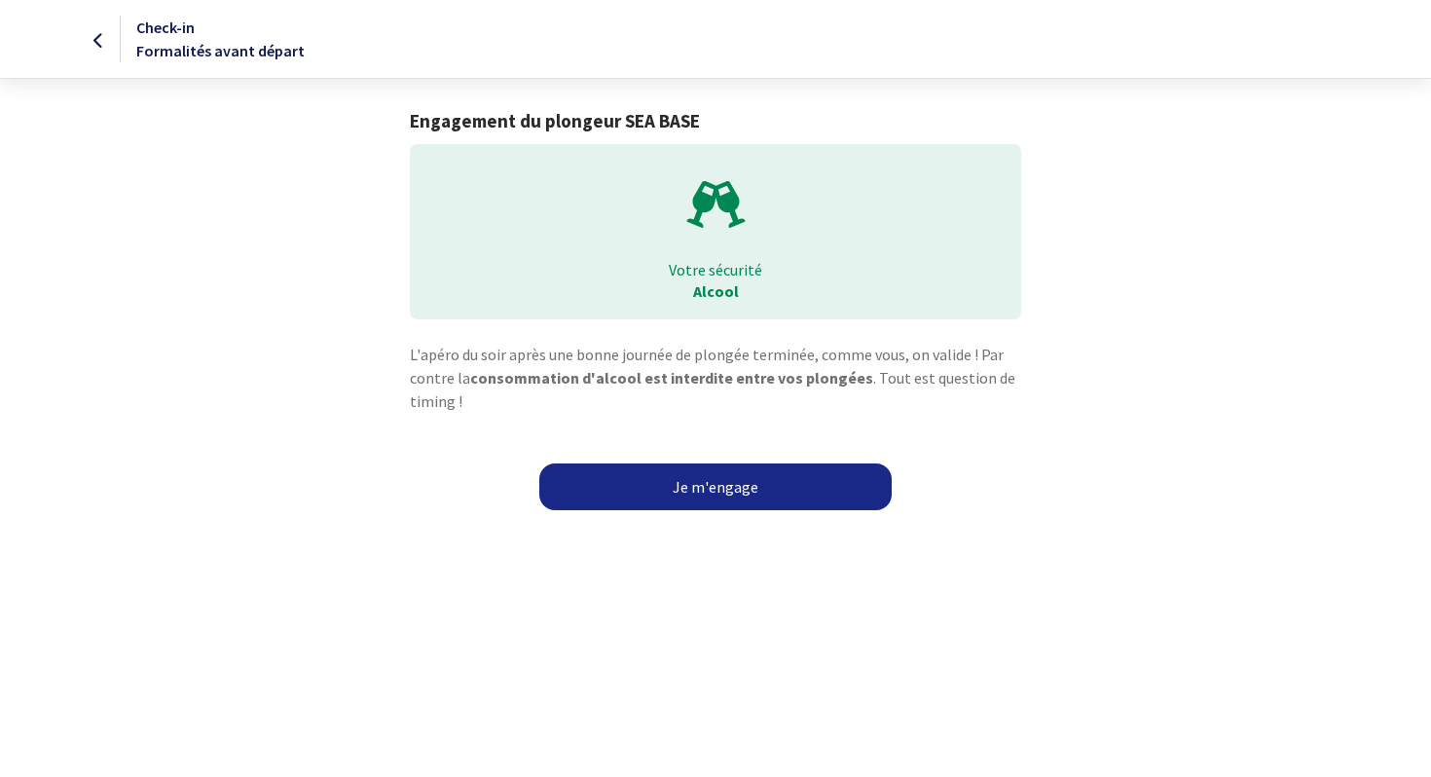
click at [846, 496] on link "Je m'engage" at bounding box center [715, 486] width 352 height 47
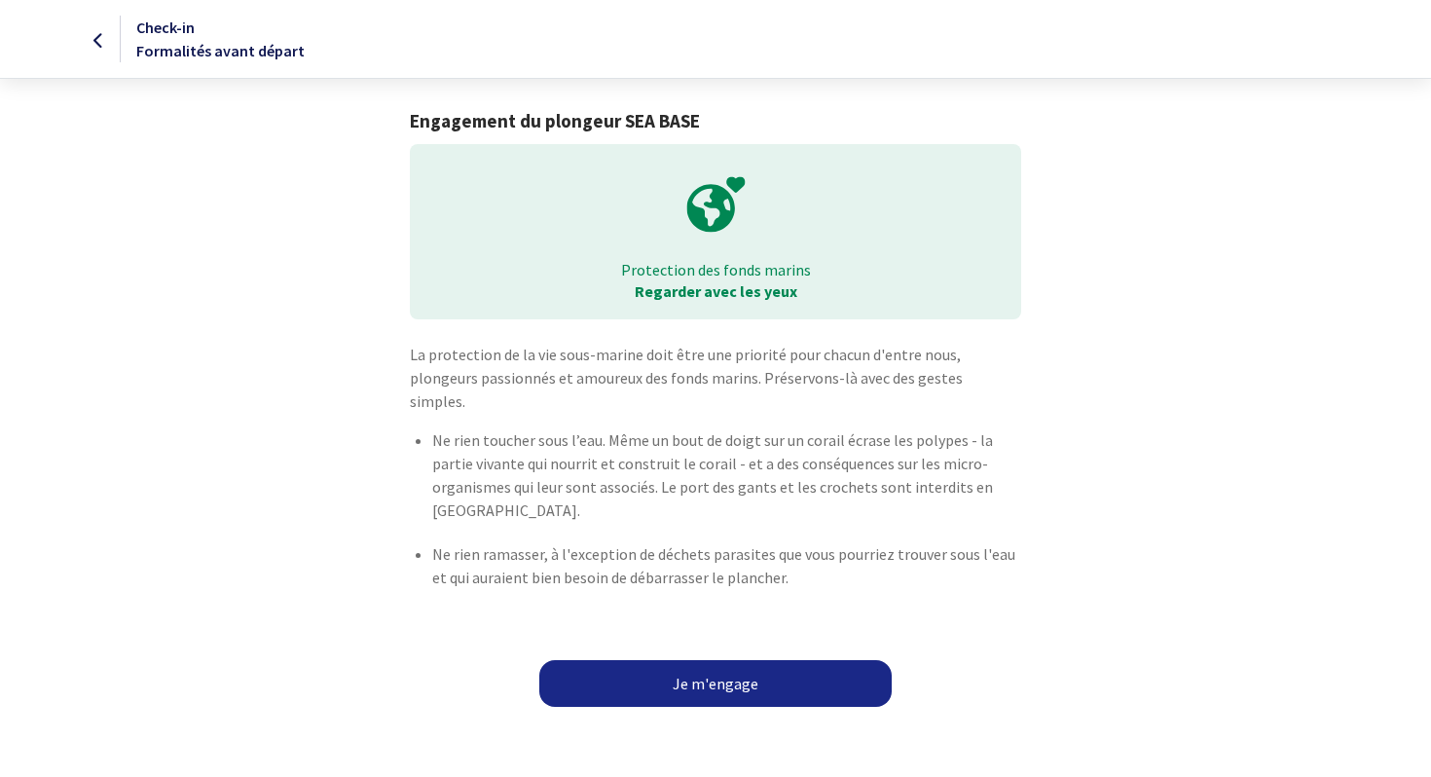
click at [783, 669] on link "Je m'engage" at bounding box center [715, 683] width 352 height 47
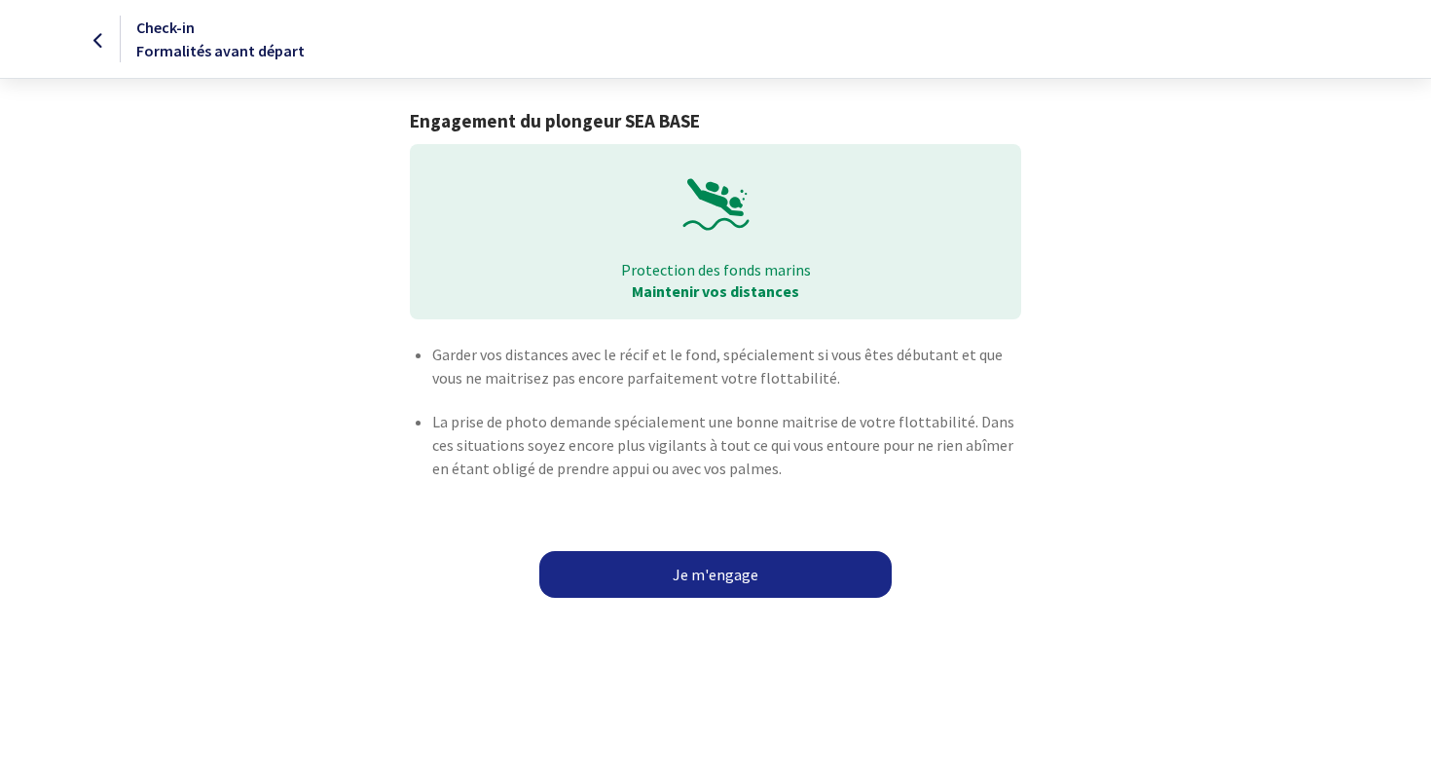
click at [783, 561] on link "Je m'engage" at bounding box center [715, 574] width 352 height 47
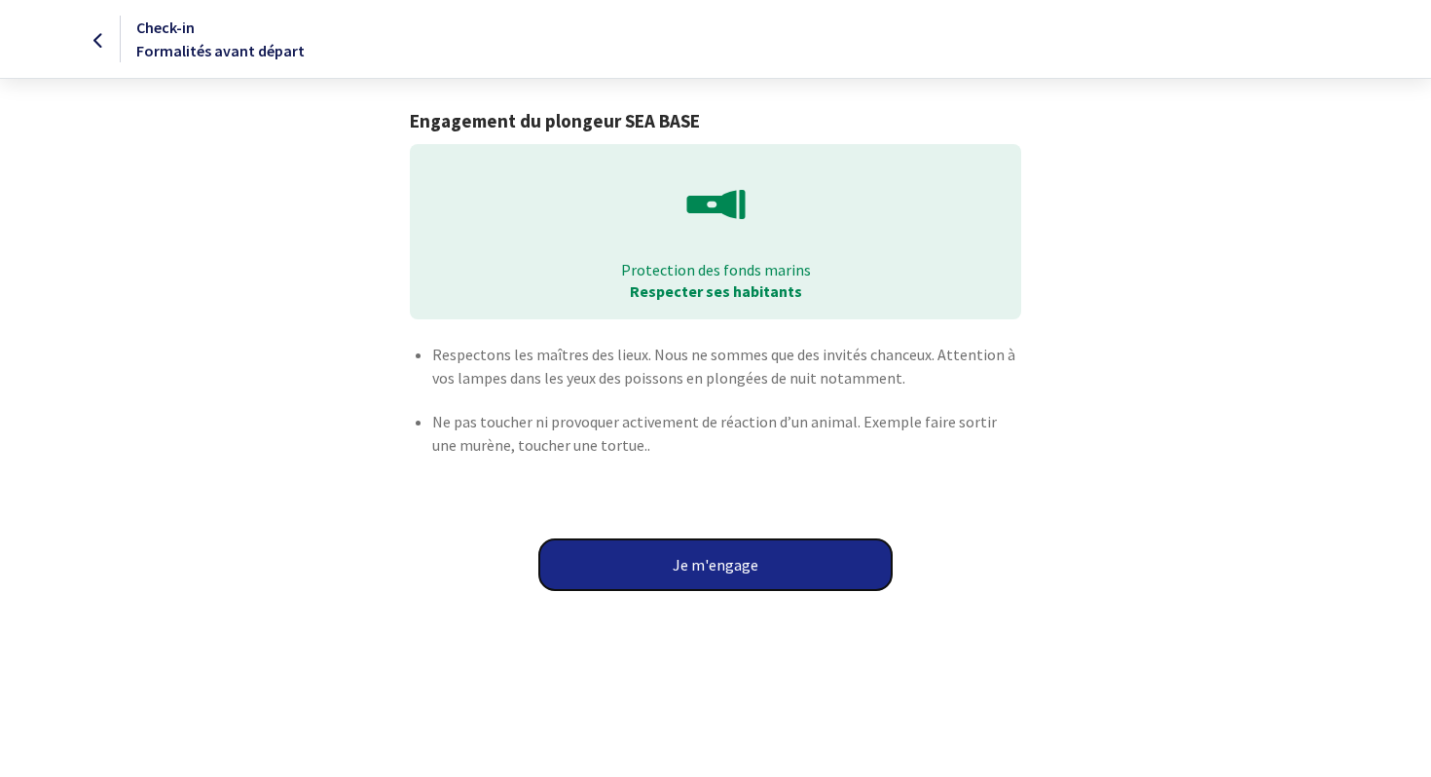
click at [774, 578] on button "Je m'engage" at bounding box center [715, 564] width 352 height 51
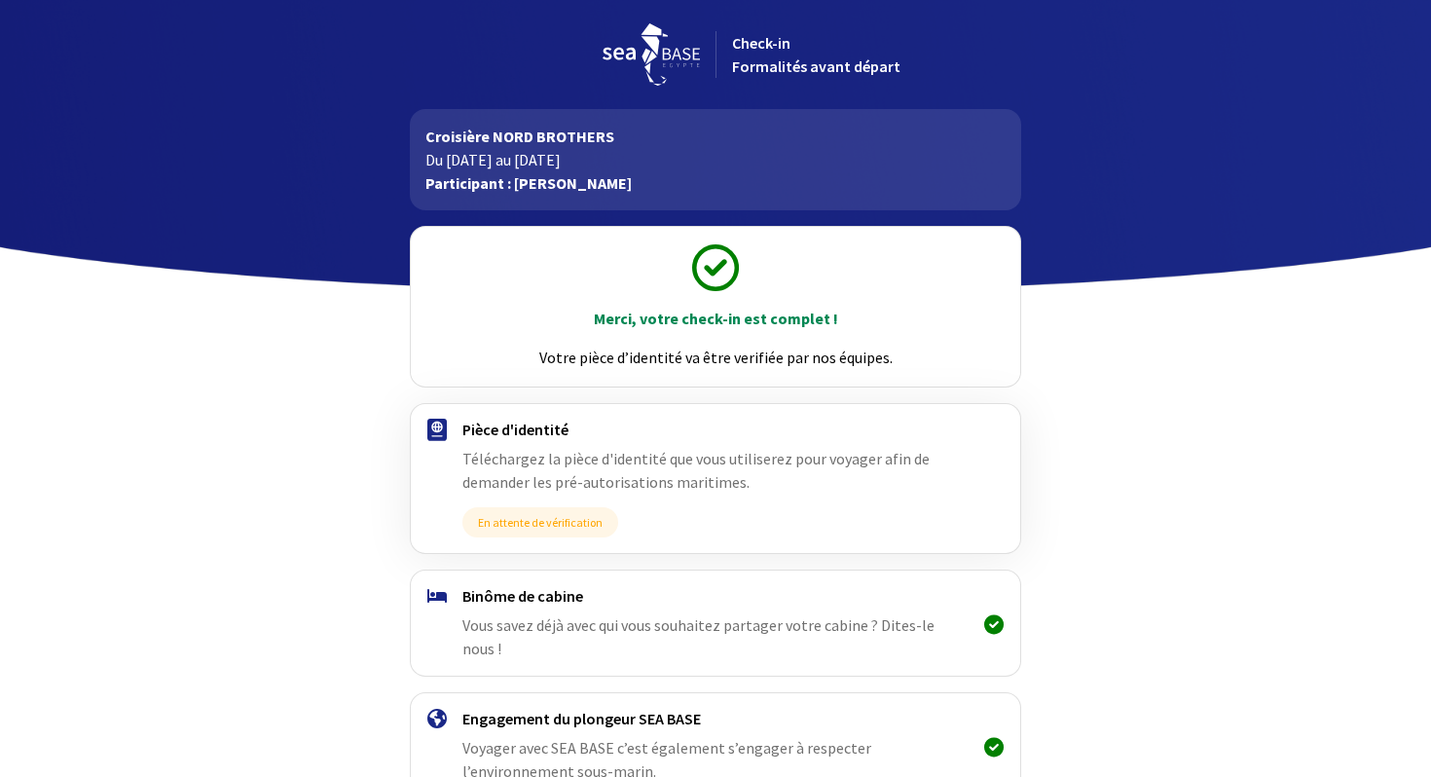
scroll to position [108, 0]
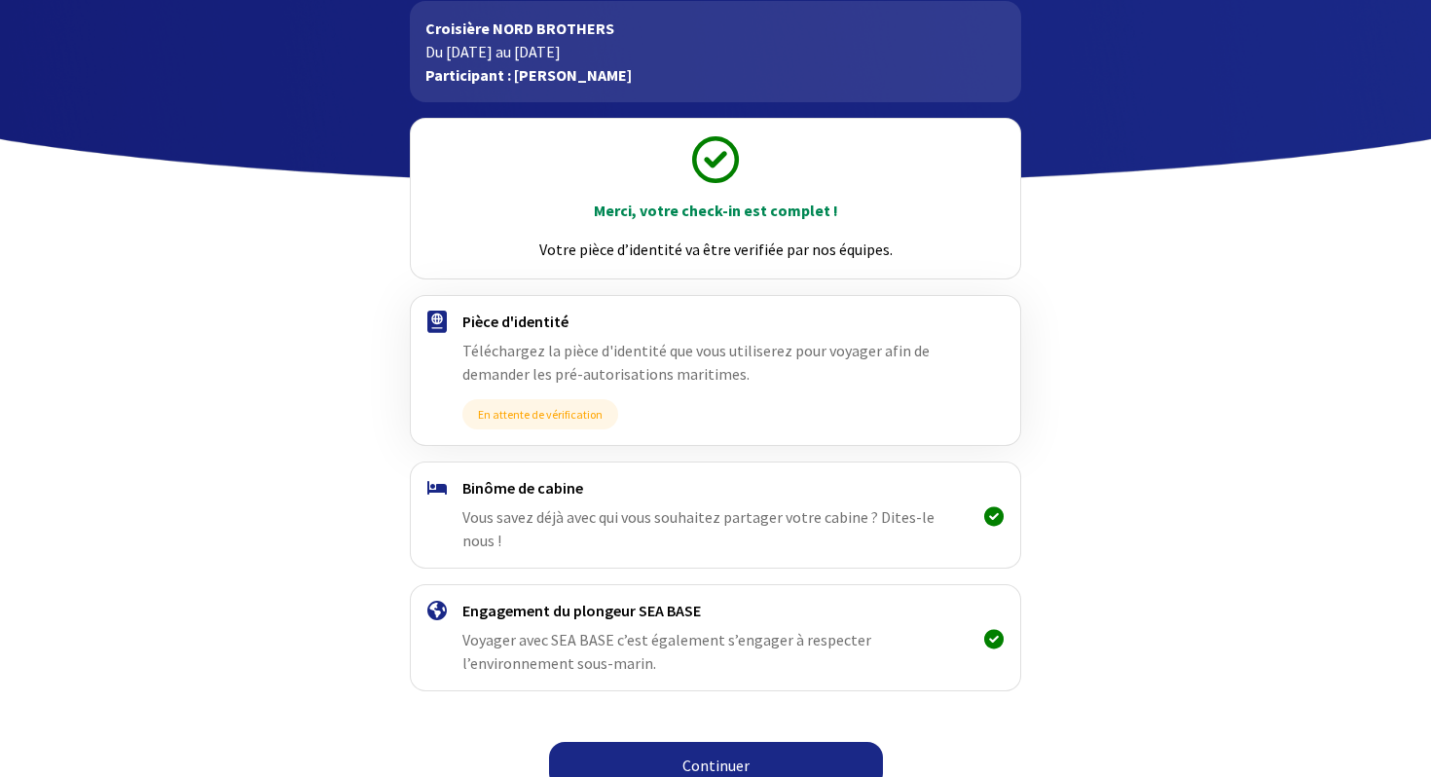
click at [701, 748] on link "Continuer" at bounding box center [716, 765] width 334 height 47
